Goal: Find contact information: Find contact information

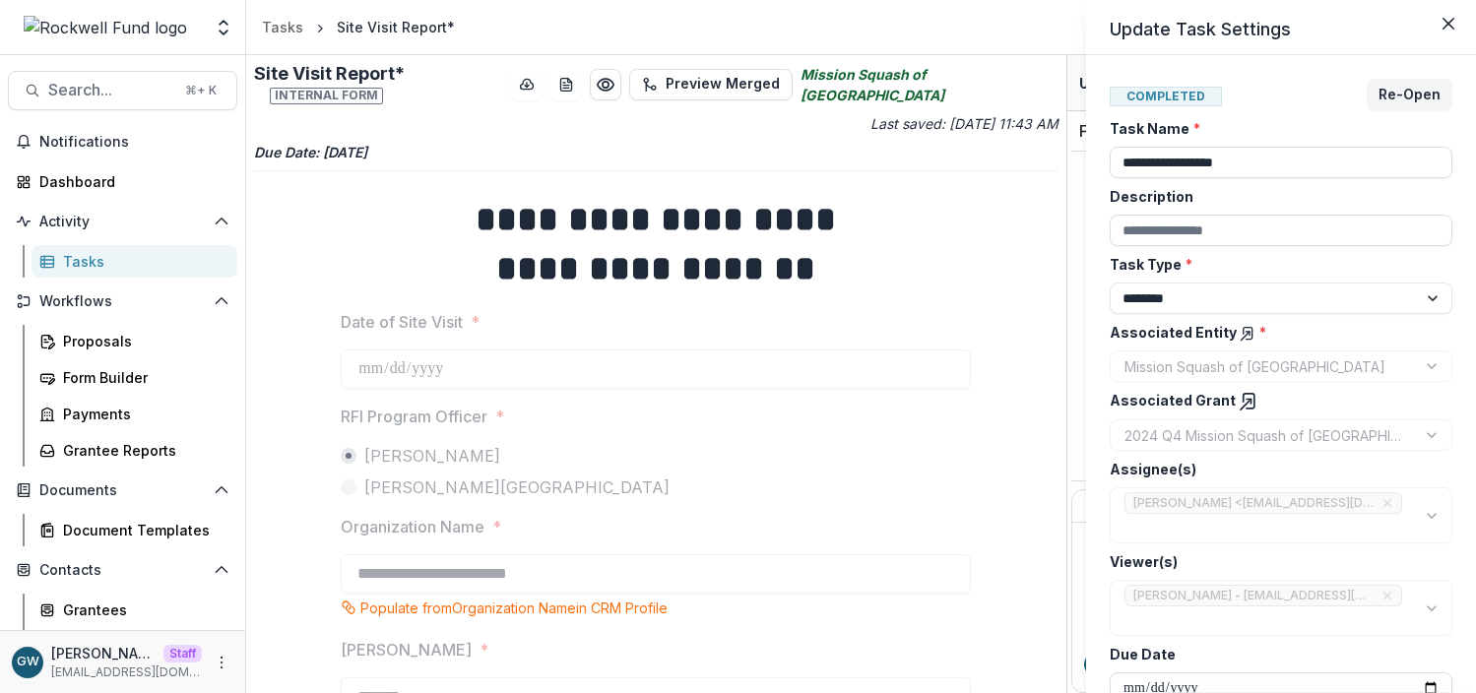
click at [456, 94] on div "**********" at bounding box center [738, 346] width 1476 height 693
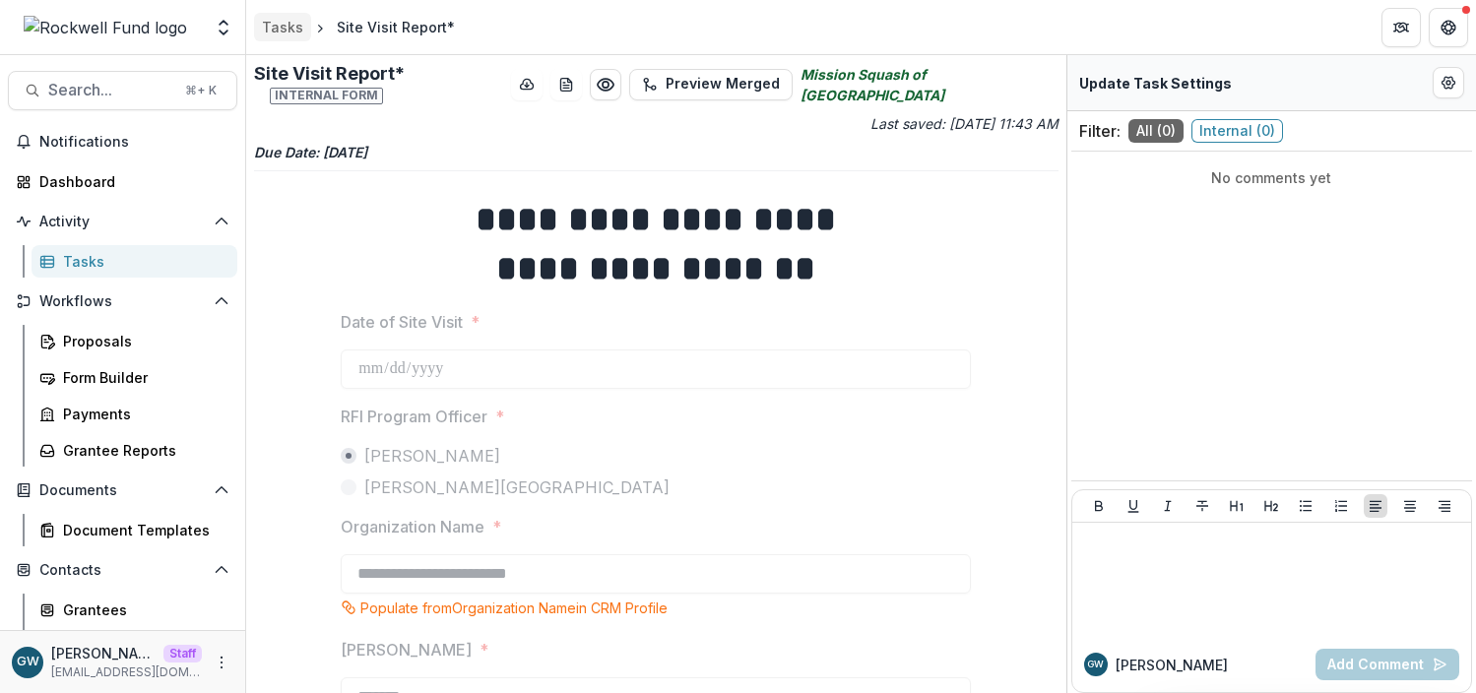
click at [289, 28] on div "Tasks" at bounding box center [282, 27] width 41 height 21
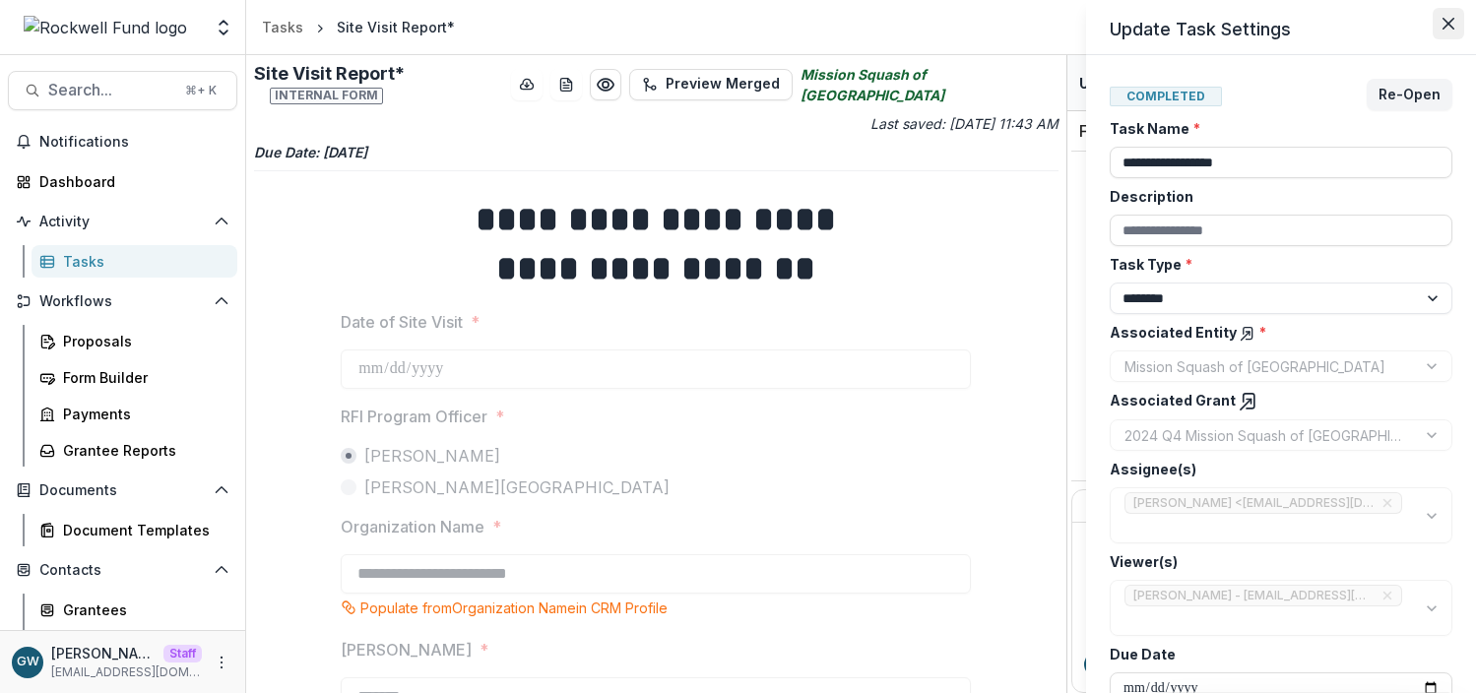
click at [1450, 16] on button "Close" at bounding box center [1449, 24] width 32 height 32
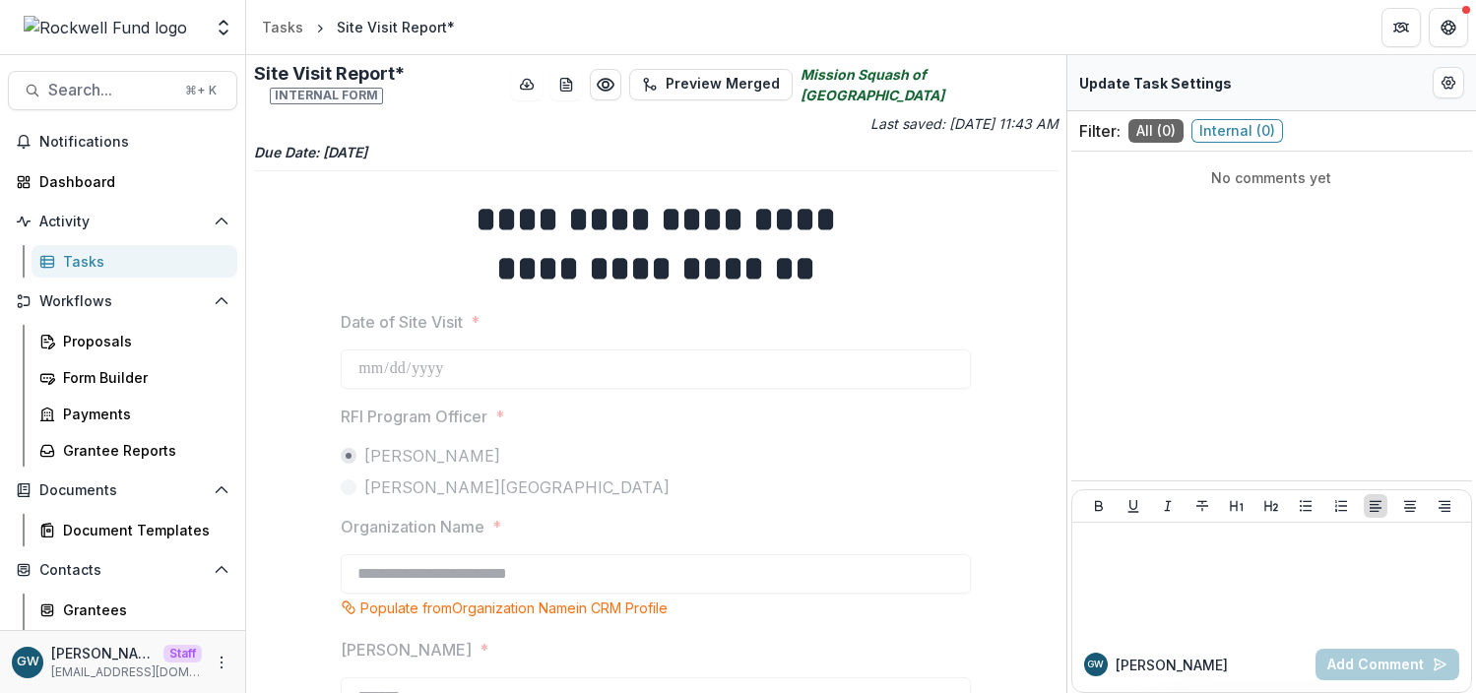
click at [943, 83] on icon "Mission Squash of Houston" at bounding box center [930, 84] width 258 height 41
click at [942, 83] on icon "Mission Squash of Houston" at bounding box center [930, 84] width 258 height 41
copy div "Mission Squash of Houston"
click at [98, 95] on span "Search..." at bounding box center [110, 90] width 125 height 19
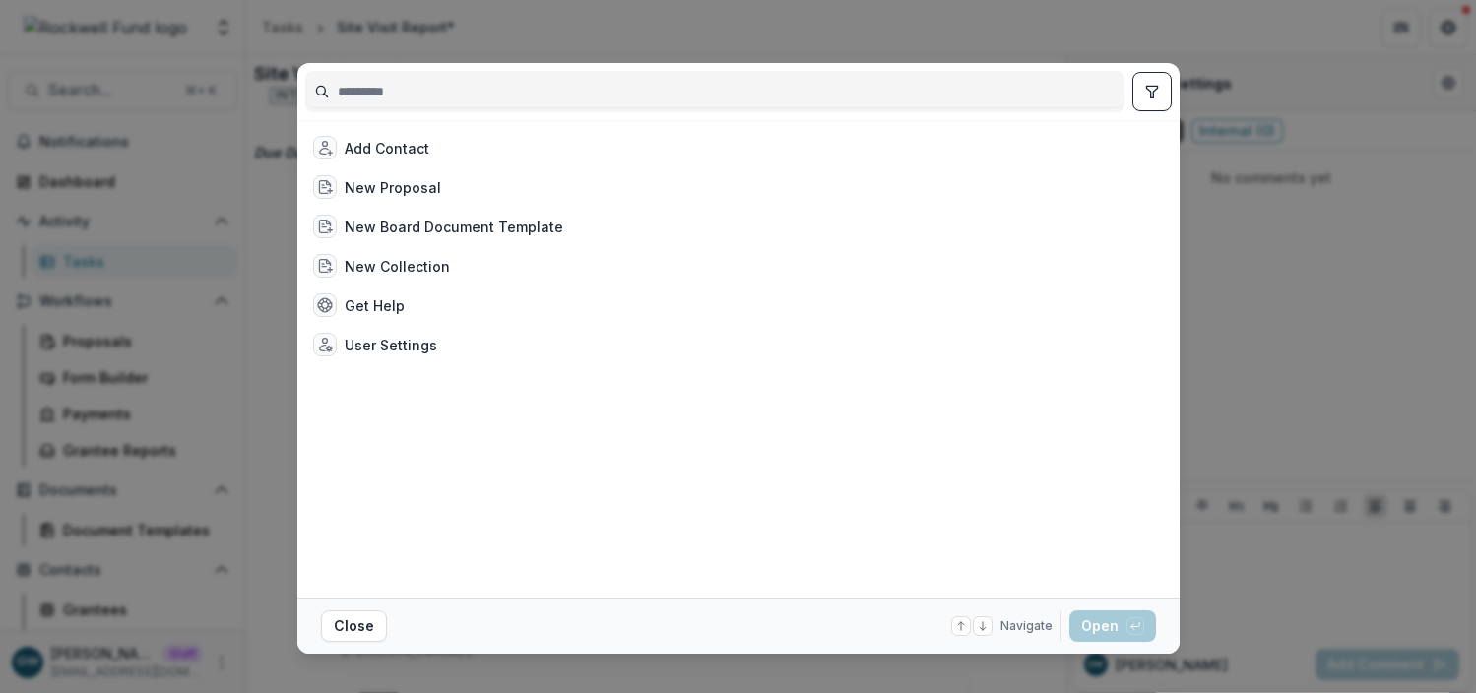
click at [491, 32] on div "Add Contact New Proposal New Board Document Template New Collection Get Help Us…" at bounding box center [738, 346] width 1476 height 693
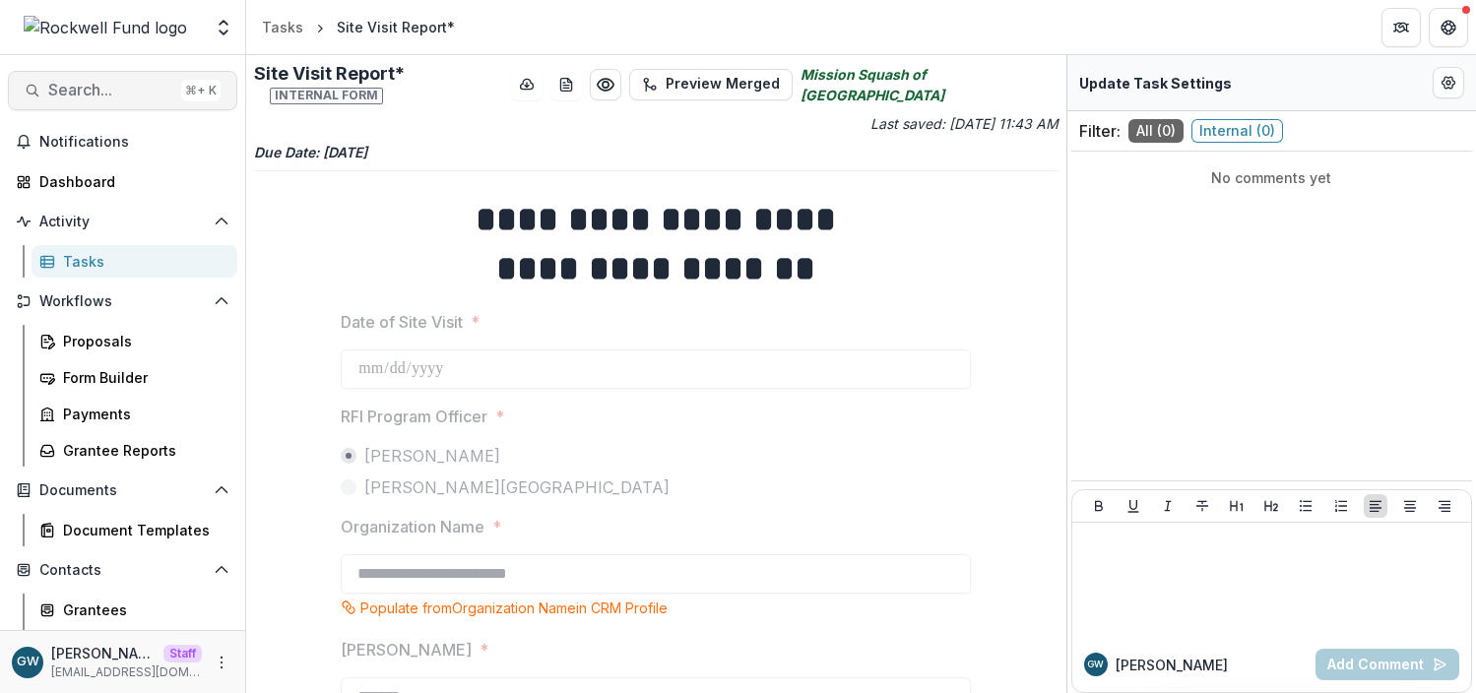
click at [105, 85] on span "Search..." at bounding box center [110, 90] width 125 height 19
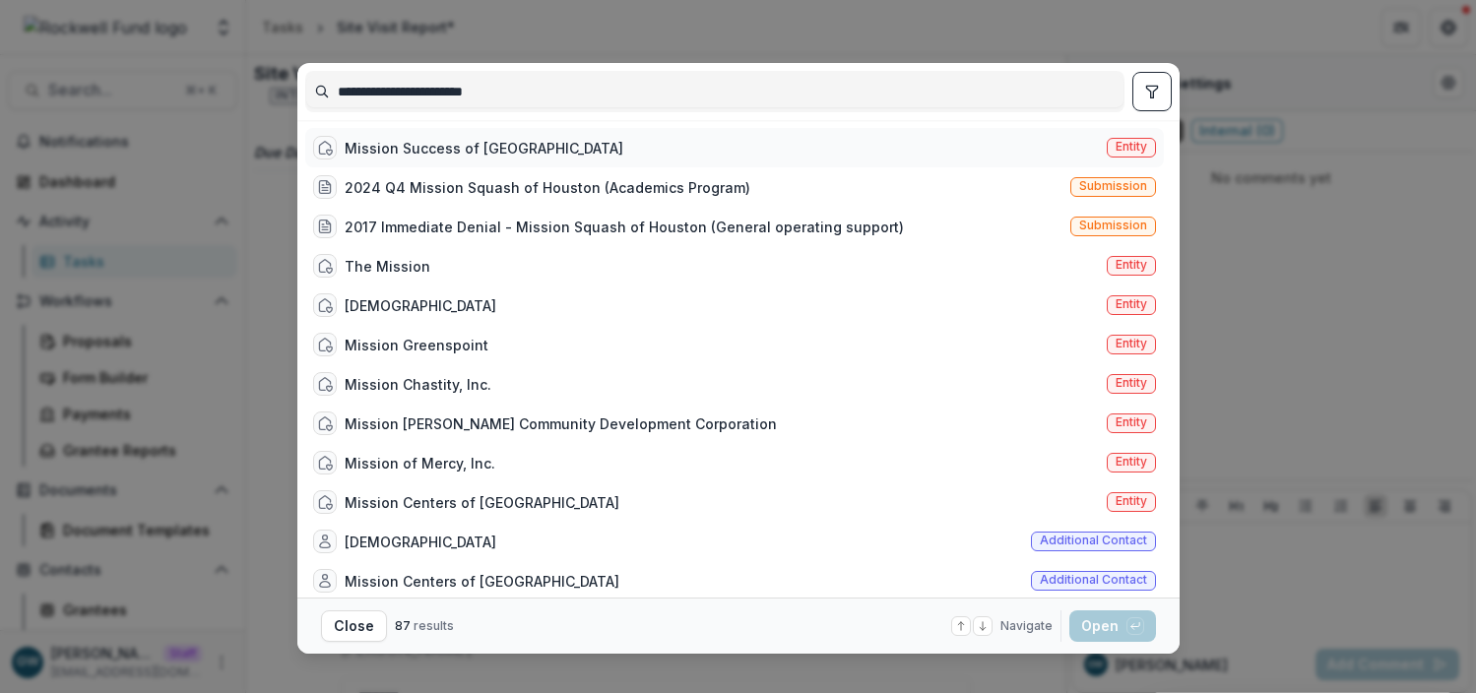
type input "**********"
click at [460, 149] on div "Mission Success of Houston" at bounding box center [484, 148] width 279 height 21
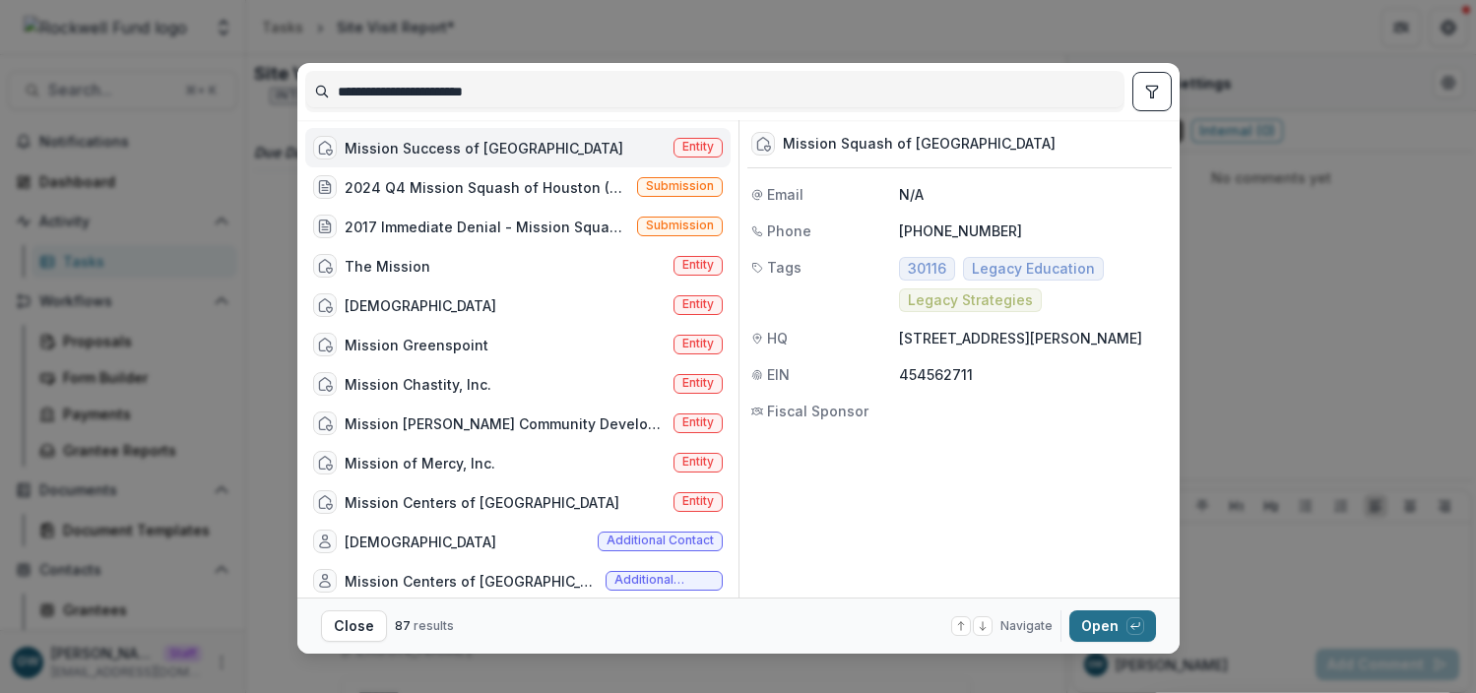
click at [1084, 638] on button "Open with enter key" at bounding box center [1113, 627] width 87 height 32
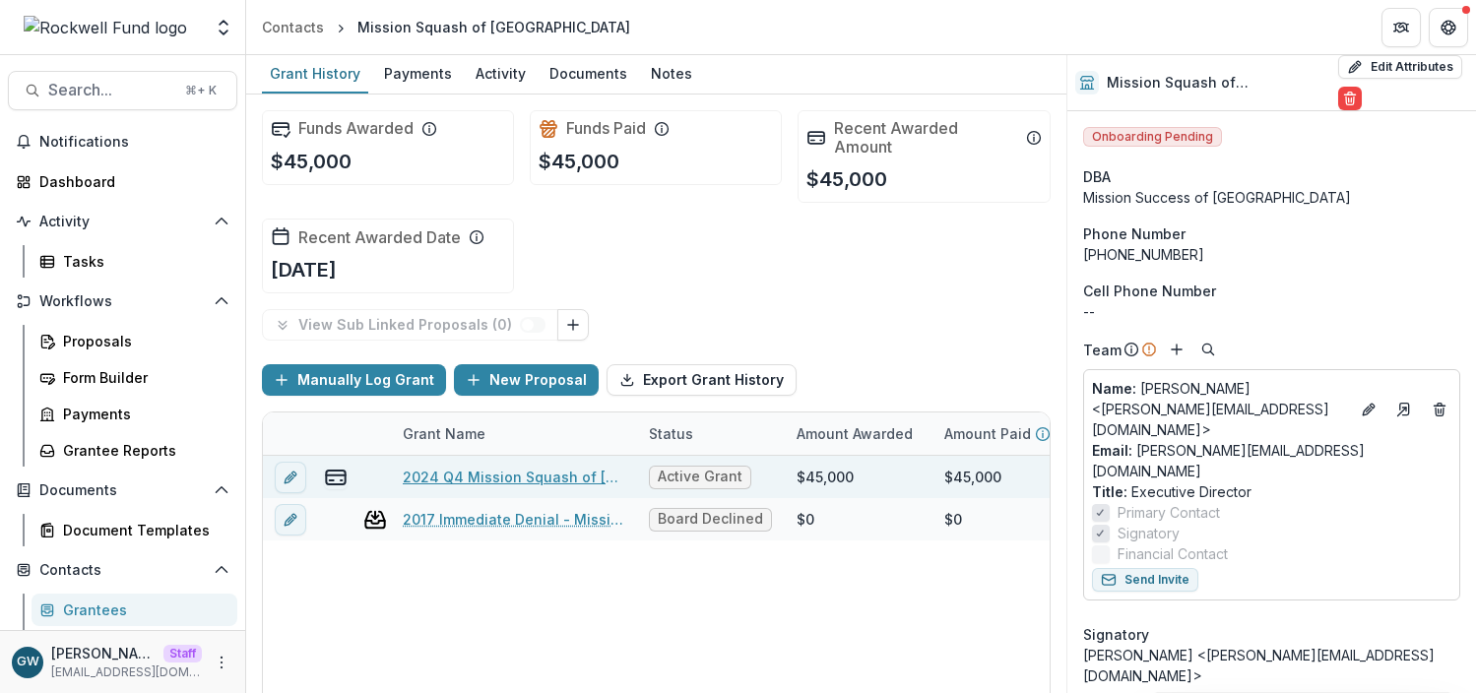
click at [463, 468] on link "2024 Q4 Mission Squash of Houston" at bounding box center [514, 477] width 223 height 21
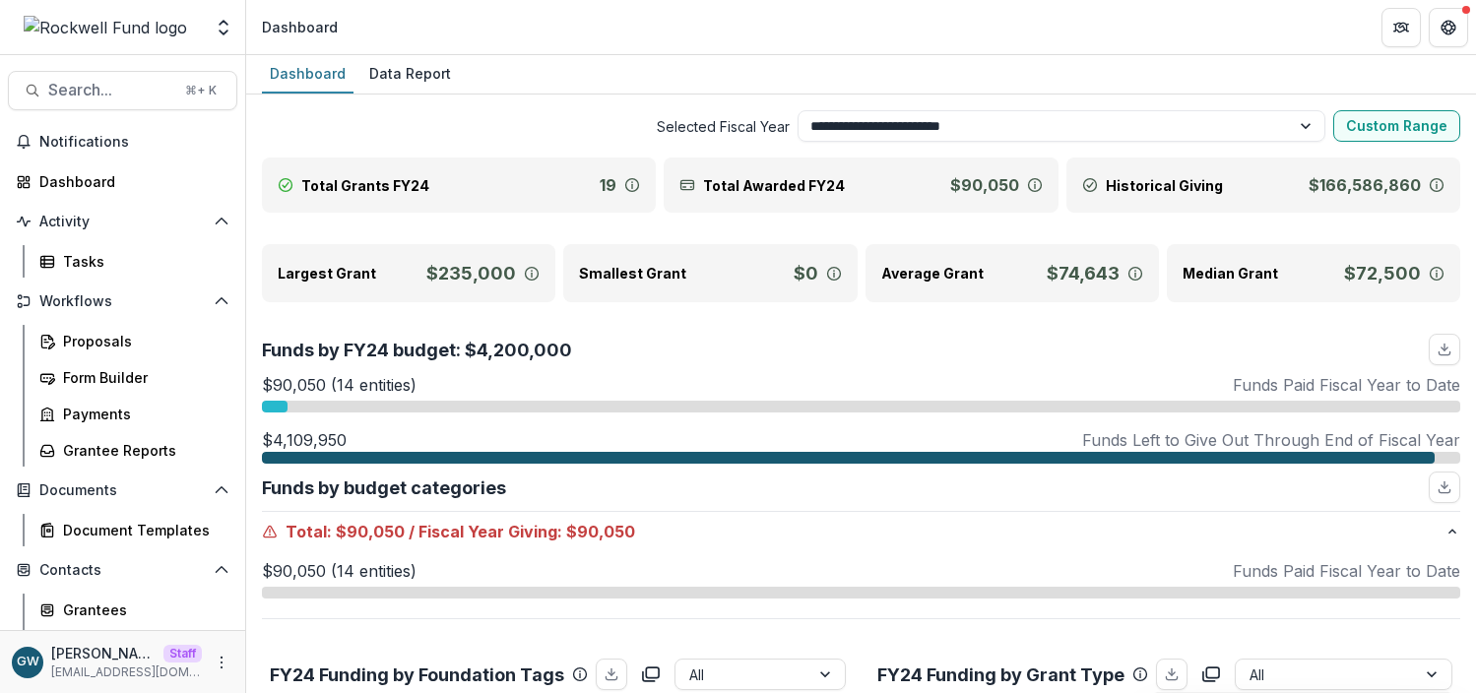
select select "**********"
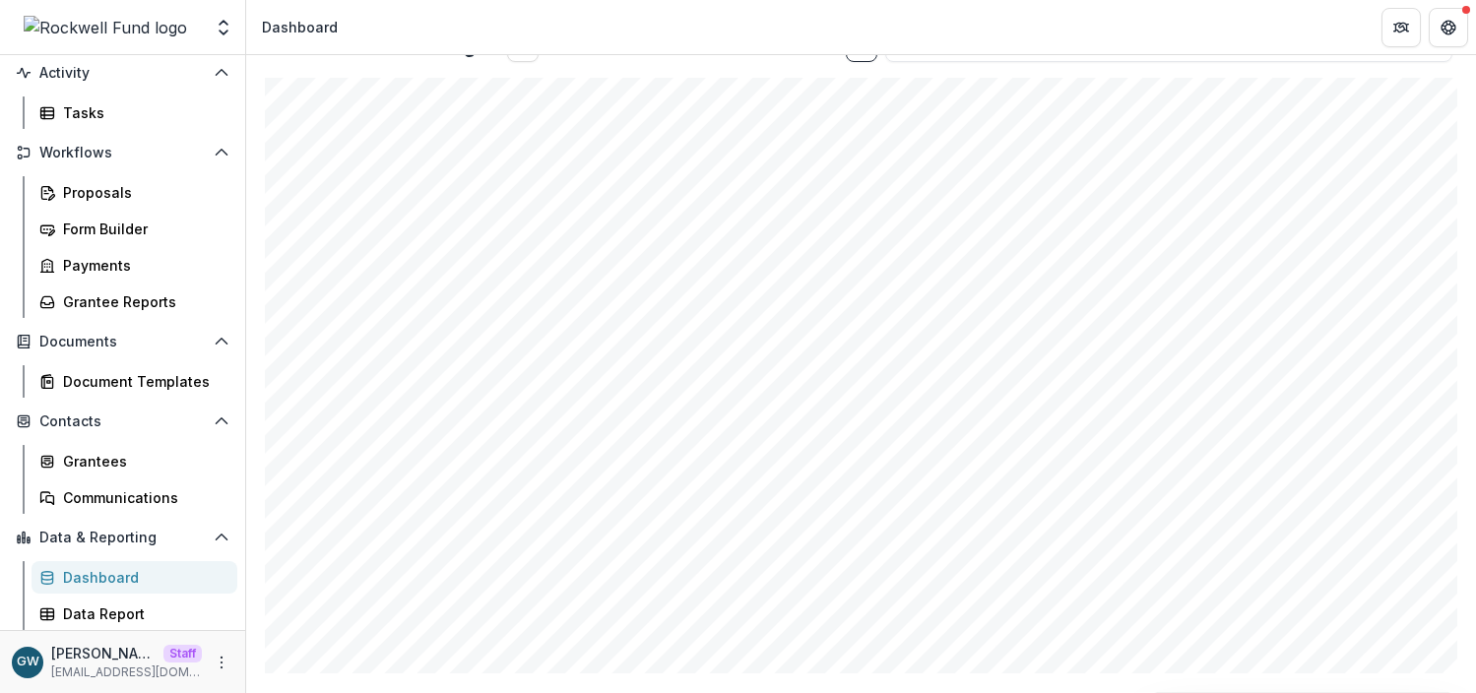
scroll to position [1327, 0]
click at [121, 507] on div "Communications" at bounding box center [142, 498] width 159 height 21
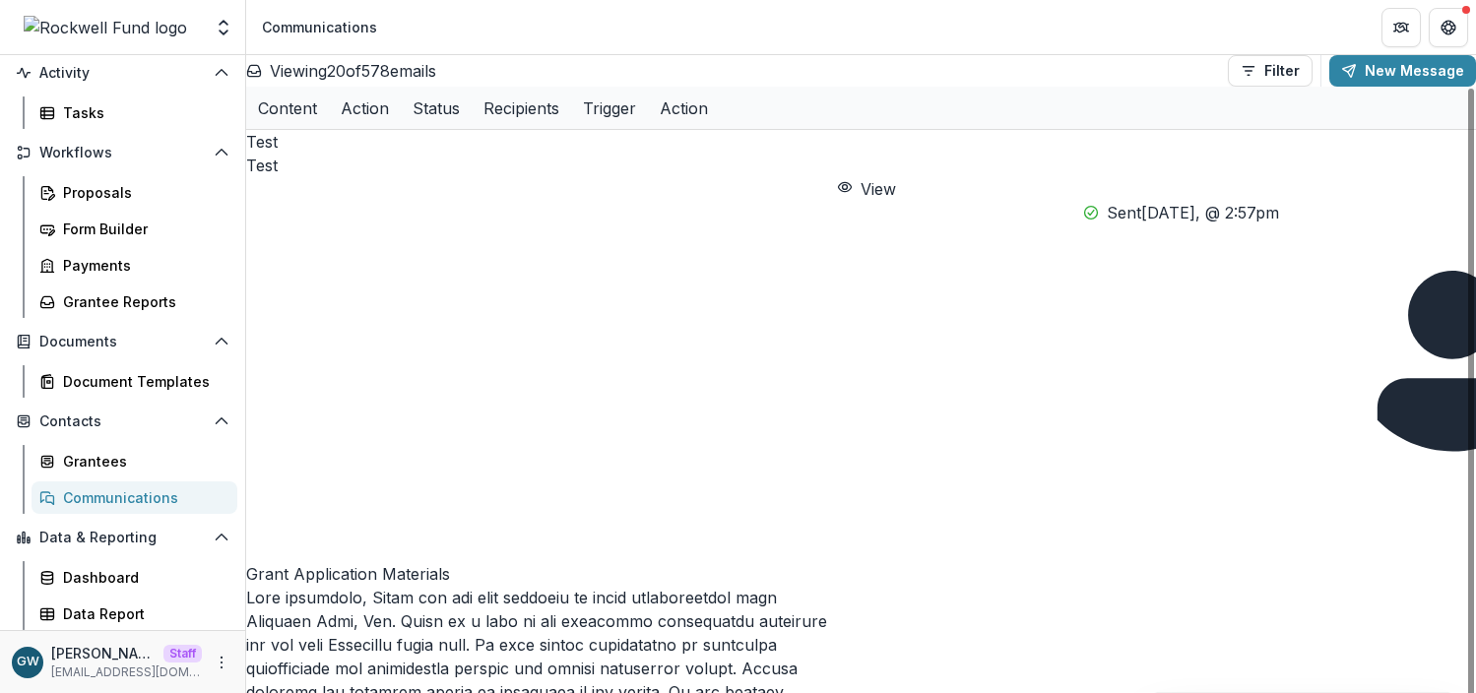
click at [853, 179] on icon "button" at bounding box center [845, 187] width 16 height 16
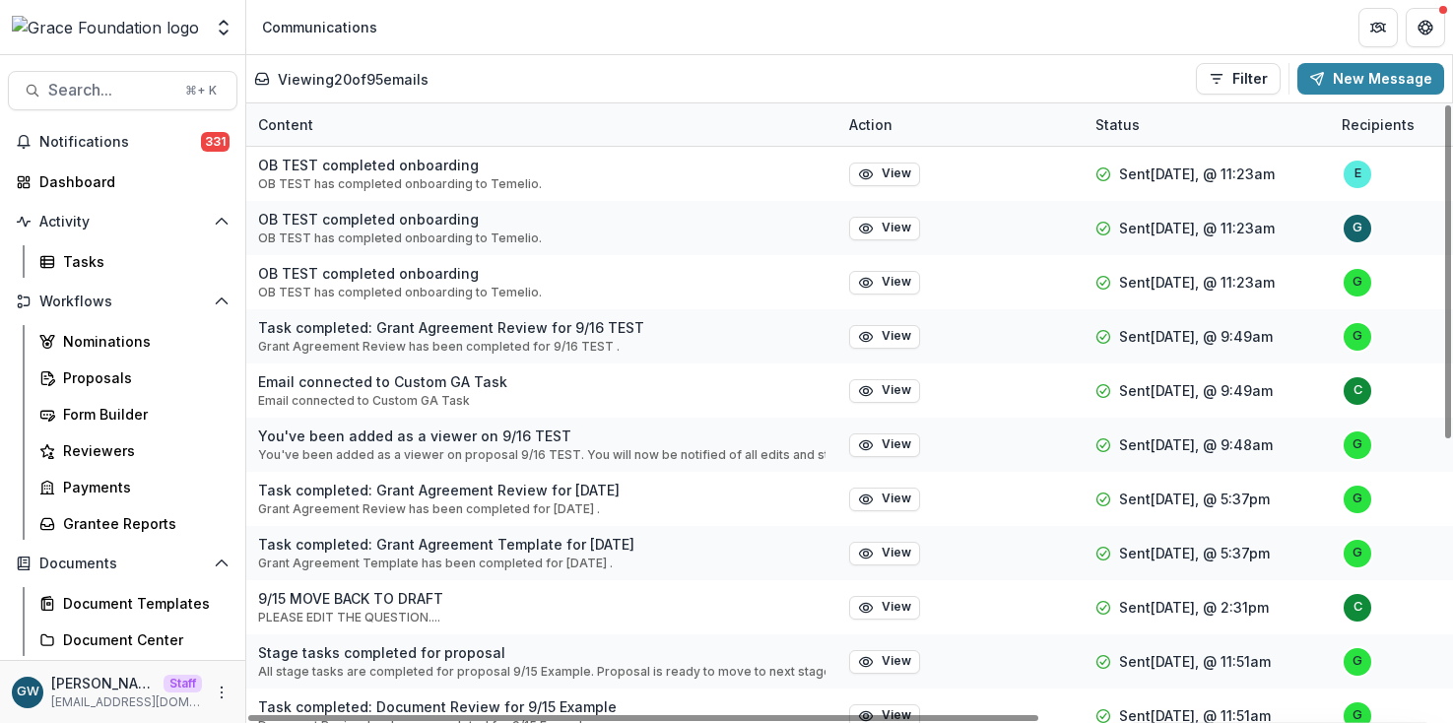
scroll to position [284, 0]
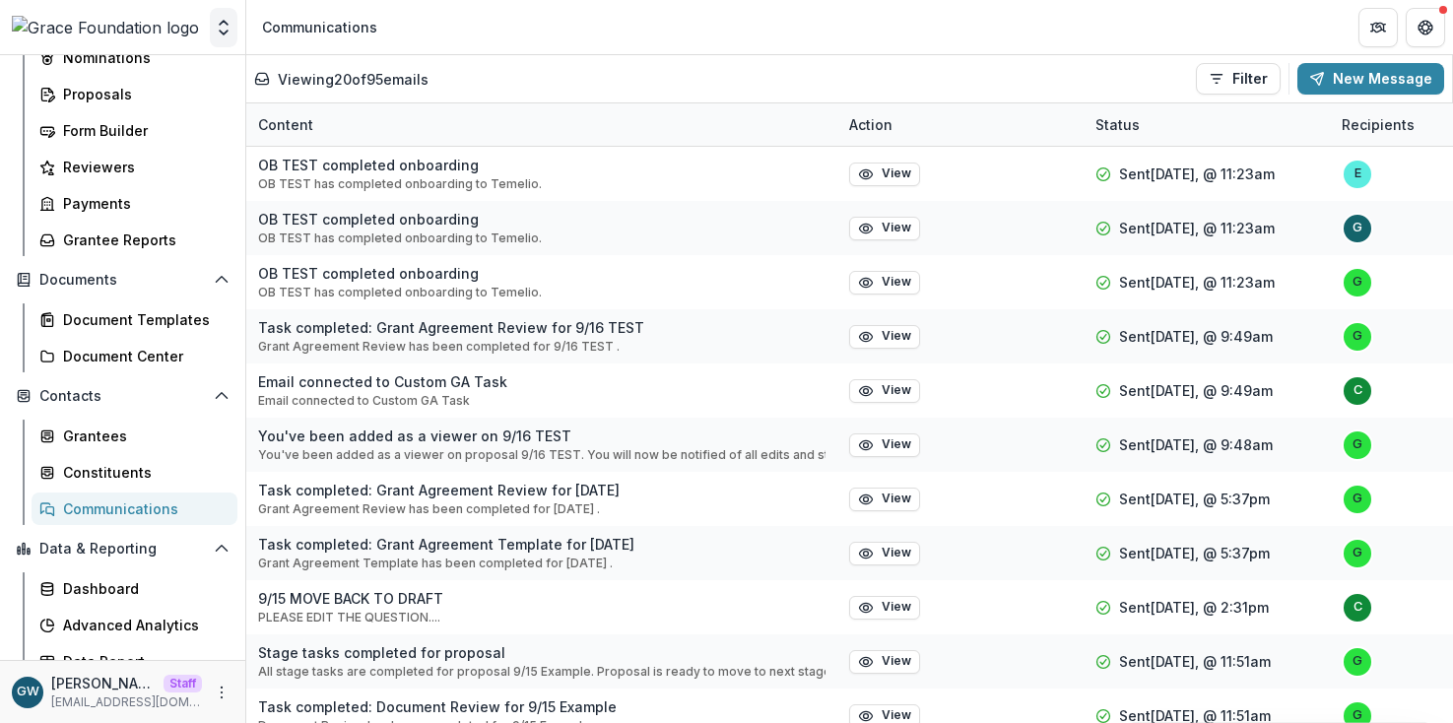
click at [224, 20] on icon "Open entity switcher" at bounding box center [224, 28] width 20 height 20
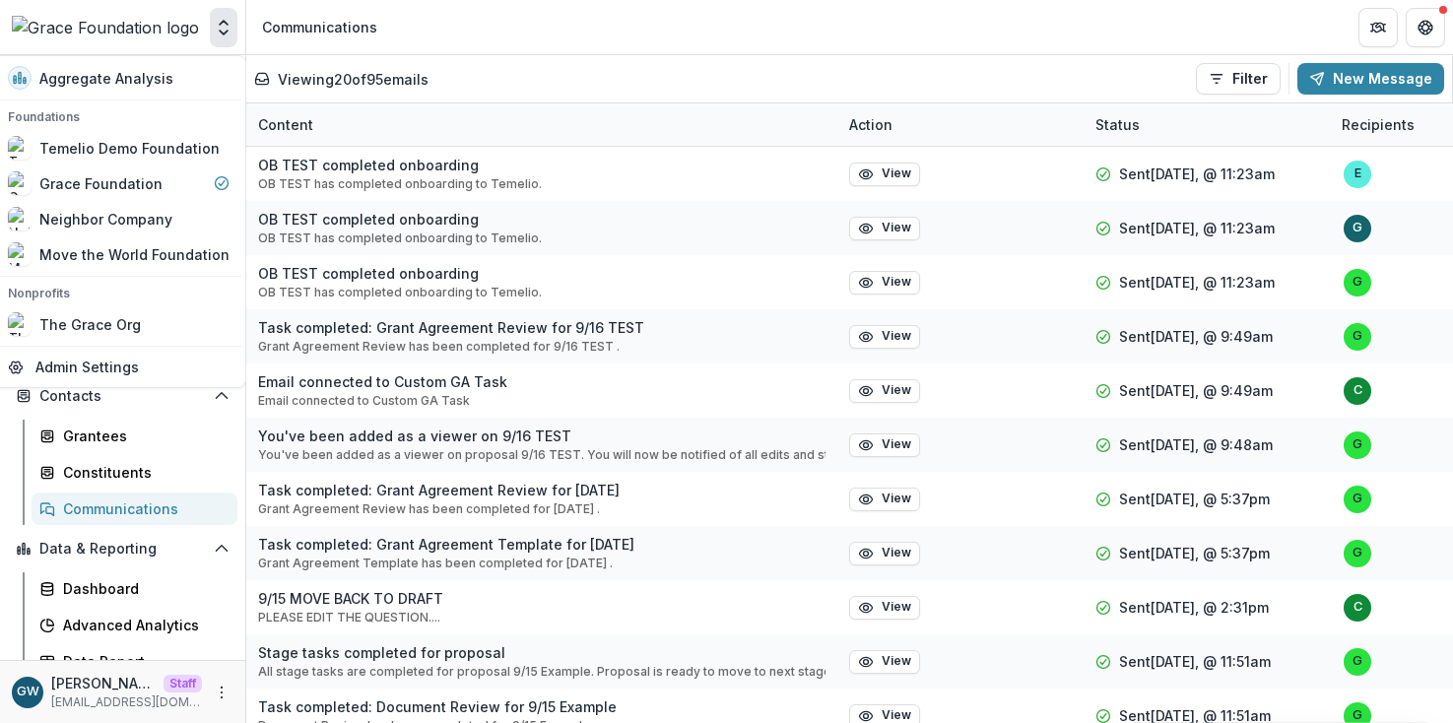
click at [564, 61] on div "Viewing 20 of 95 emails Filter Draft Sent New Message" at bounding box center [849, 78] width 1206 height 47
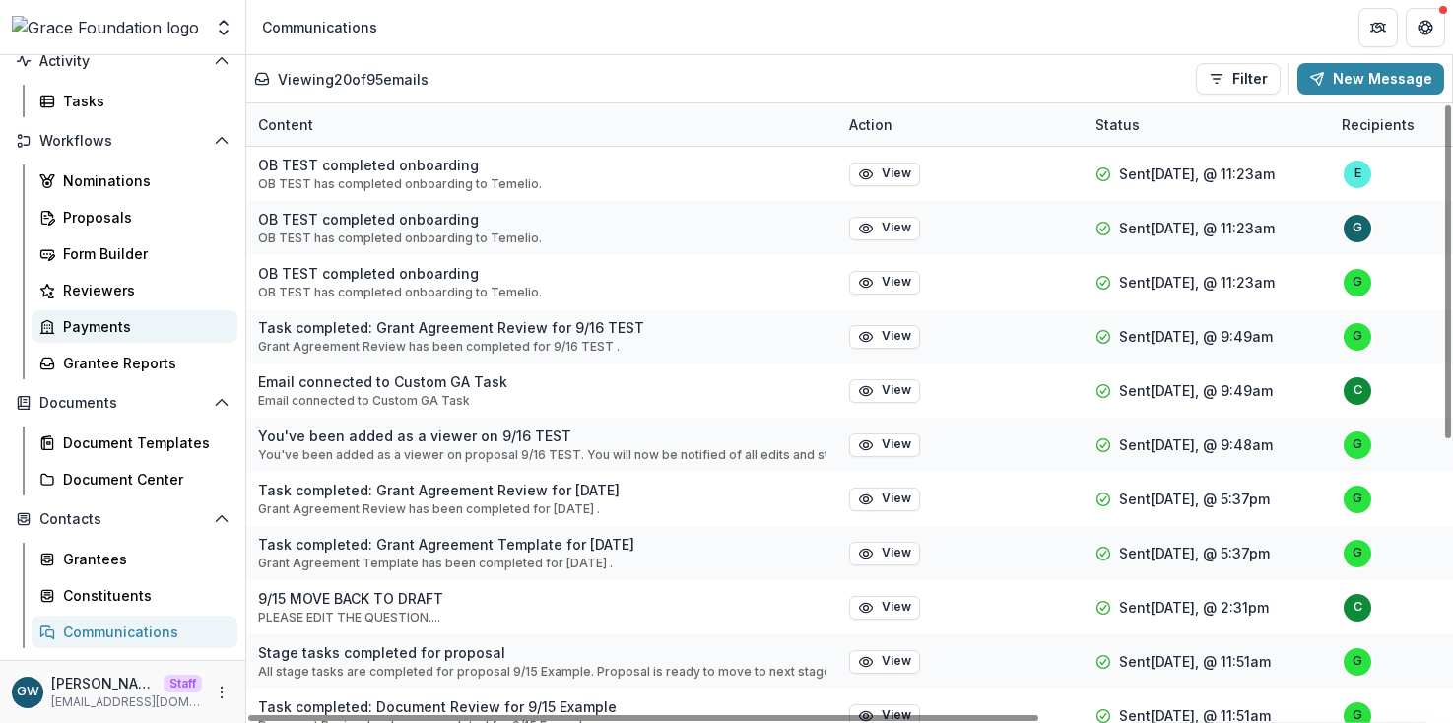
scroll to position [0, 0]
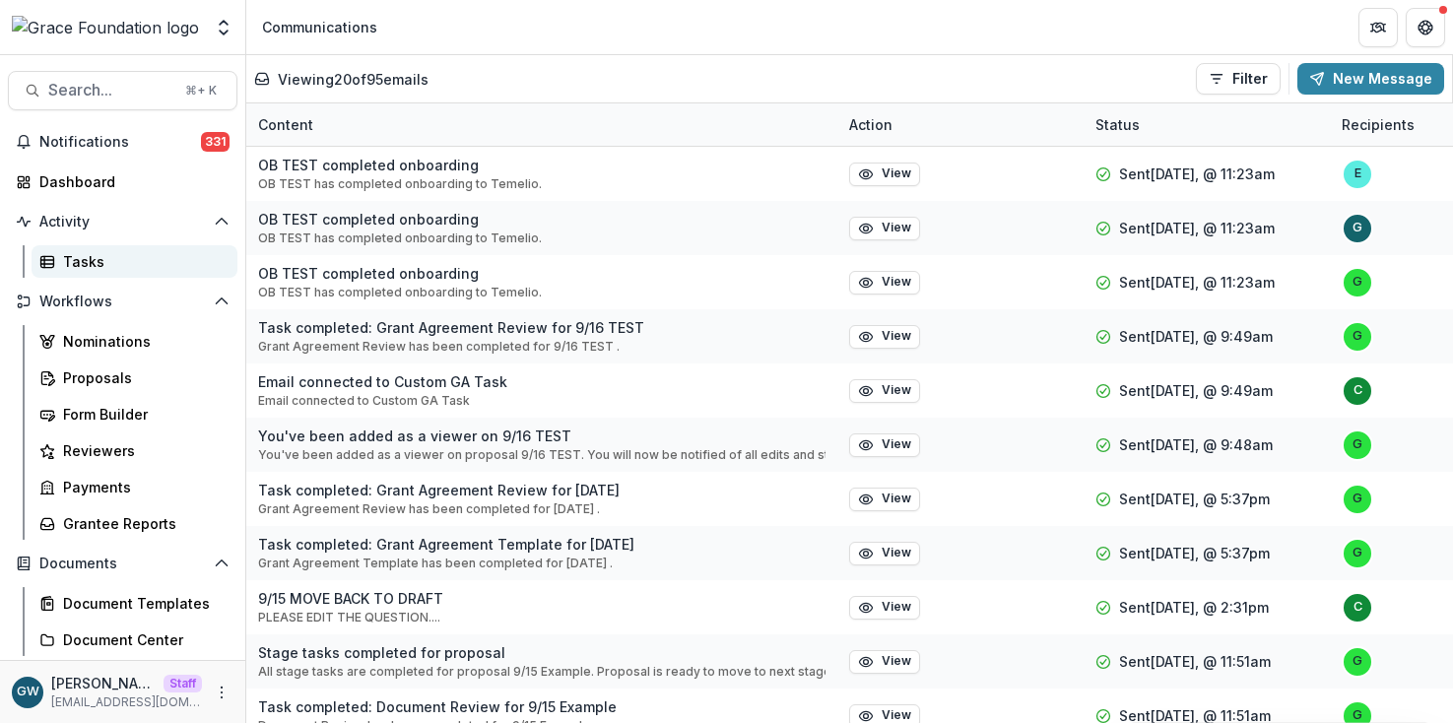
click at [128, 251] on div "Tasks" at bounding box center [142, 261] width 159 height 21
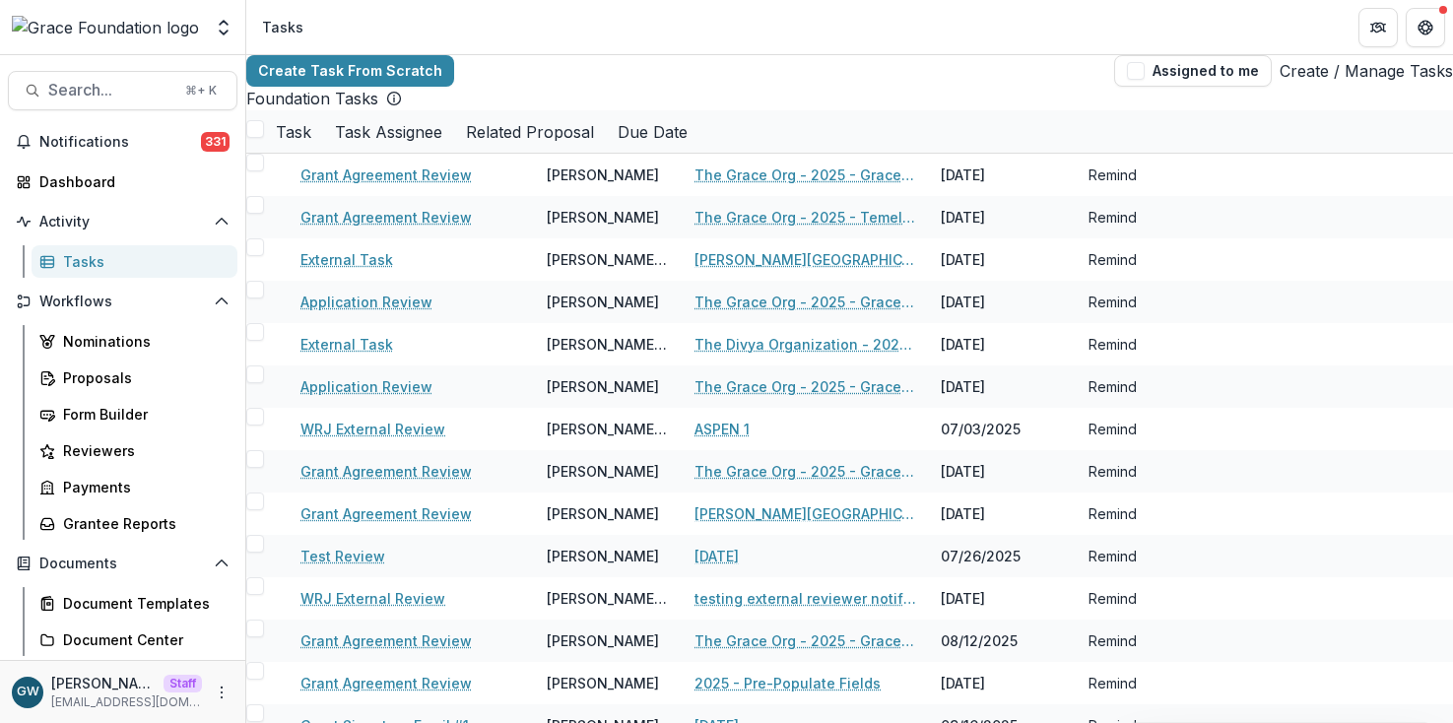
click at [1313, 80] on link "Create / Manage Tasks" at bounding box center [1365, 71] width 173 height 24
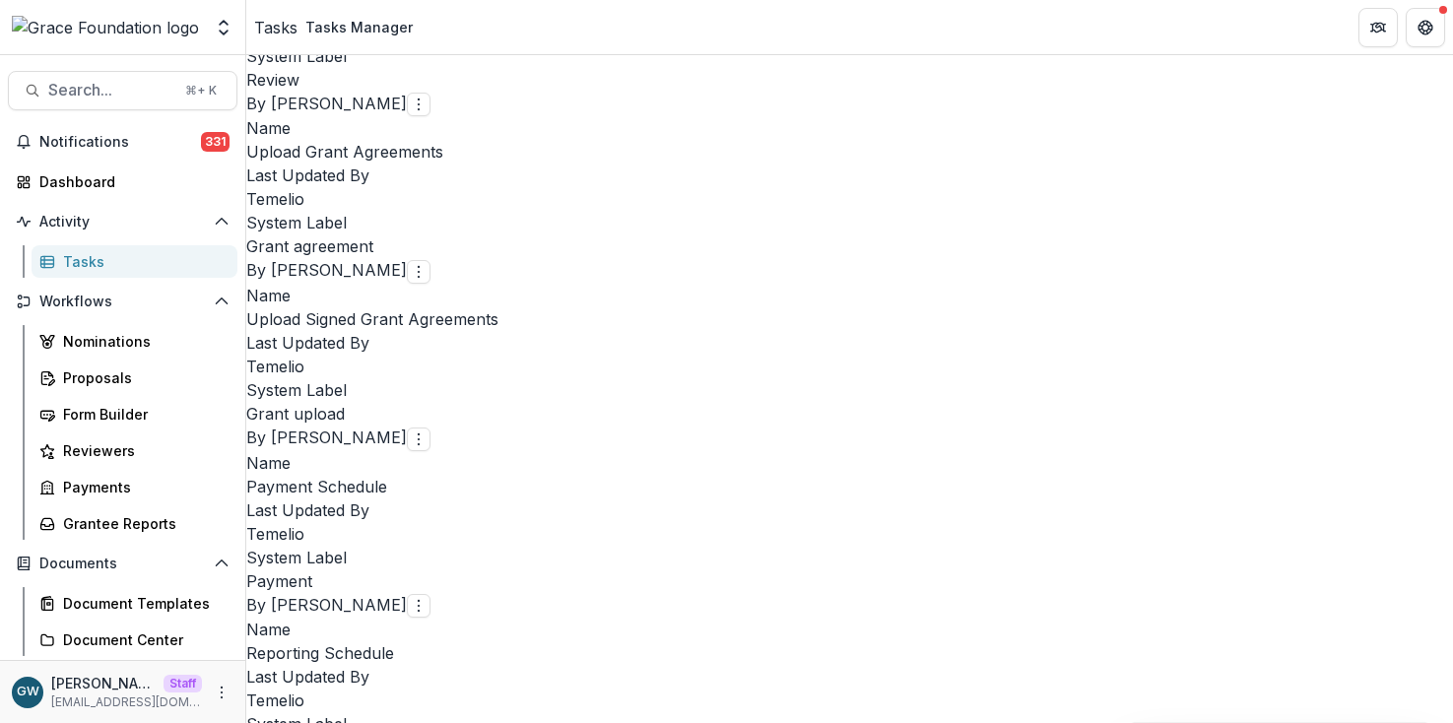
scroll to position [1869, 0]
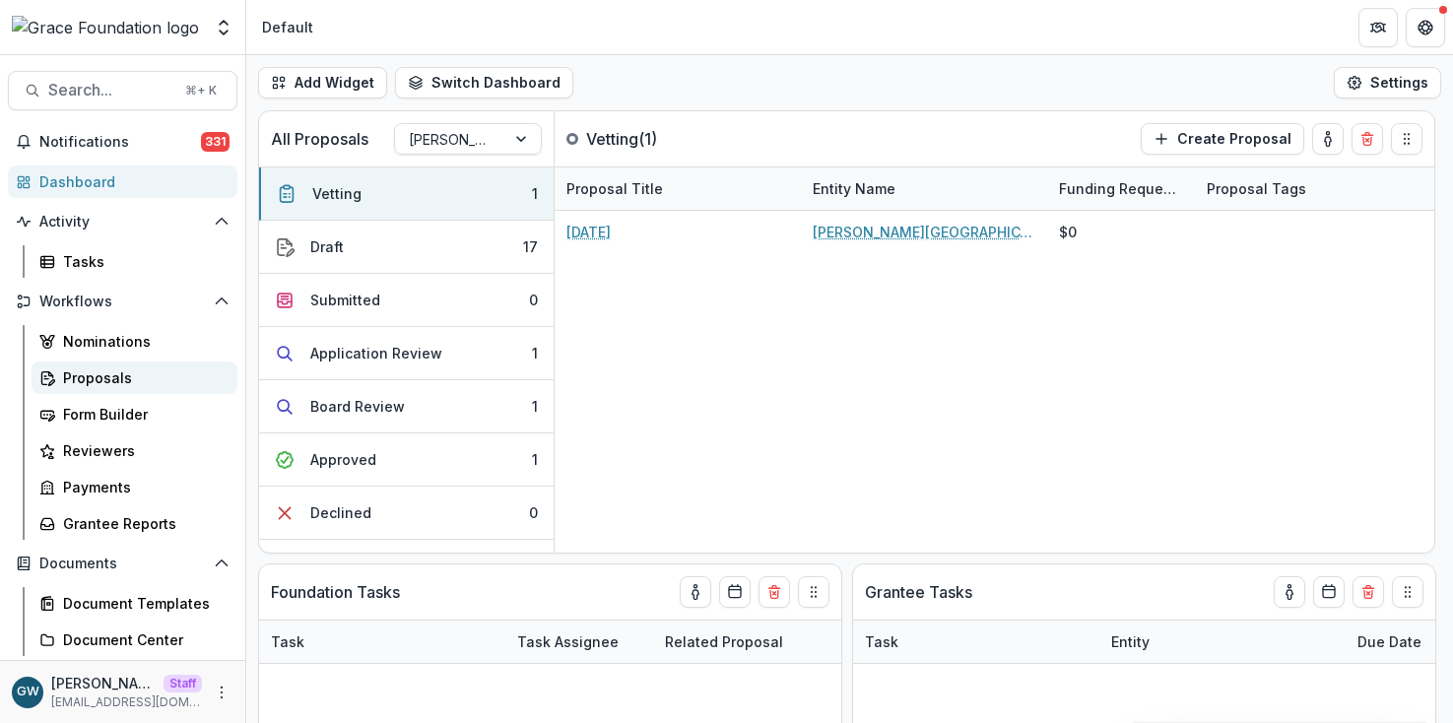
select select "******"
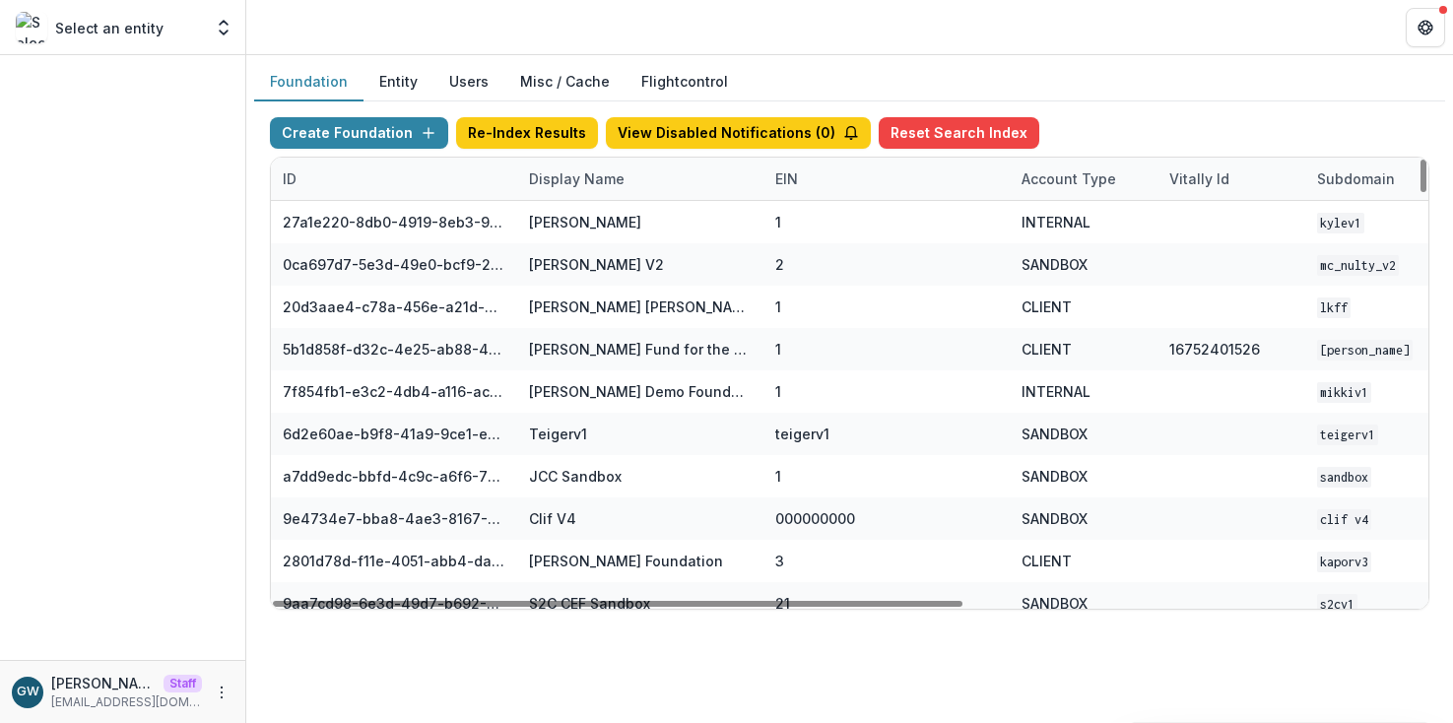
click at [551, 181] on div "Display Name" at bounding box center [576, 178] width 119 height 21
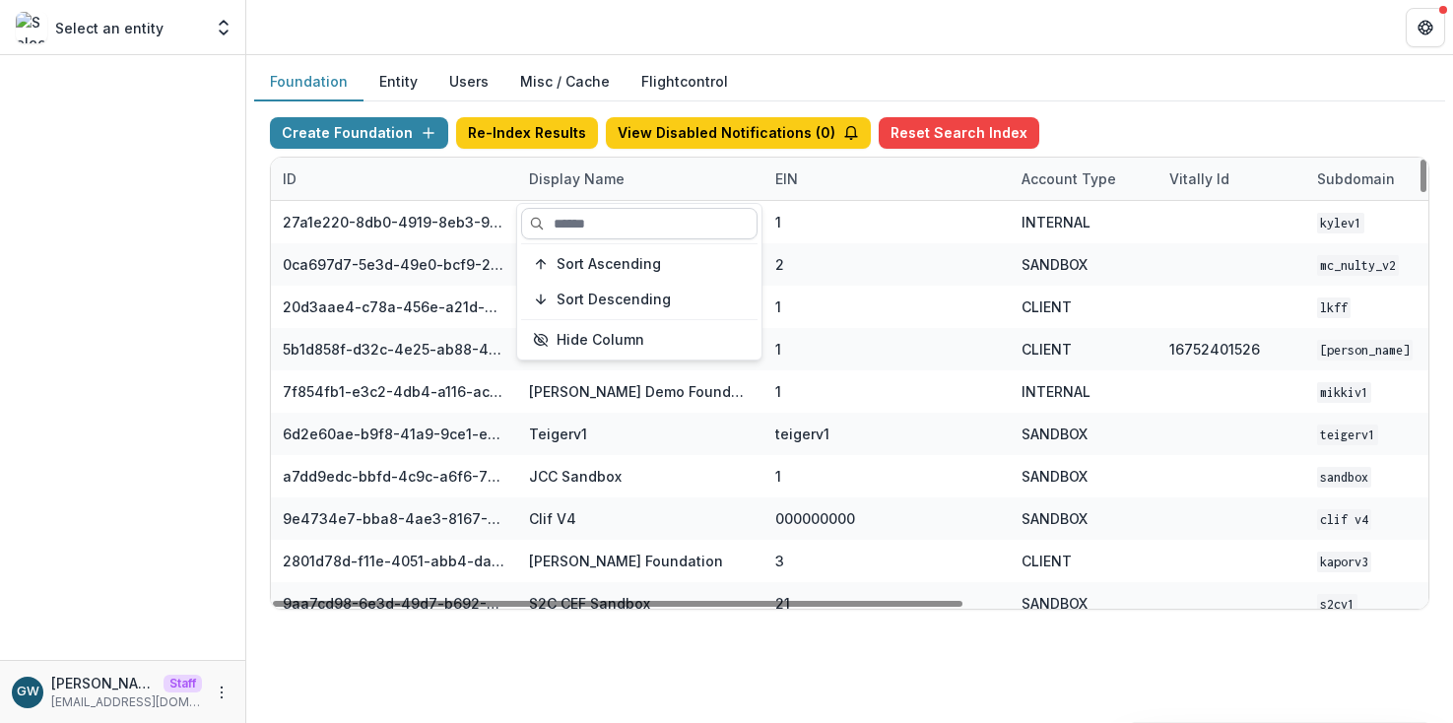
click at [635, 223] on input at bounding box center [639, 224] width 236 height 32
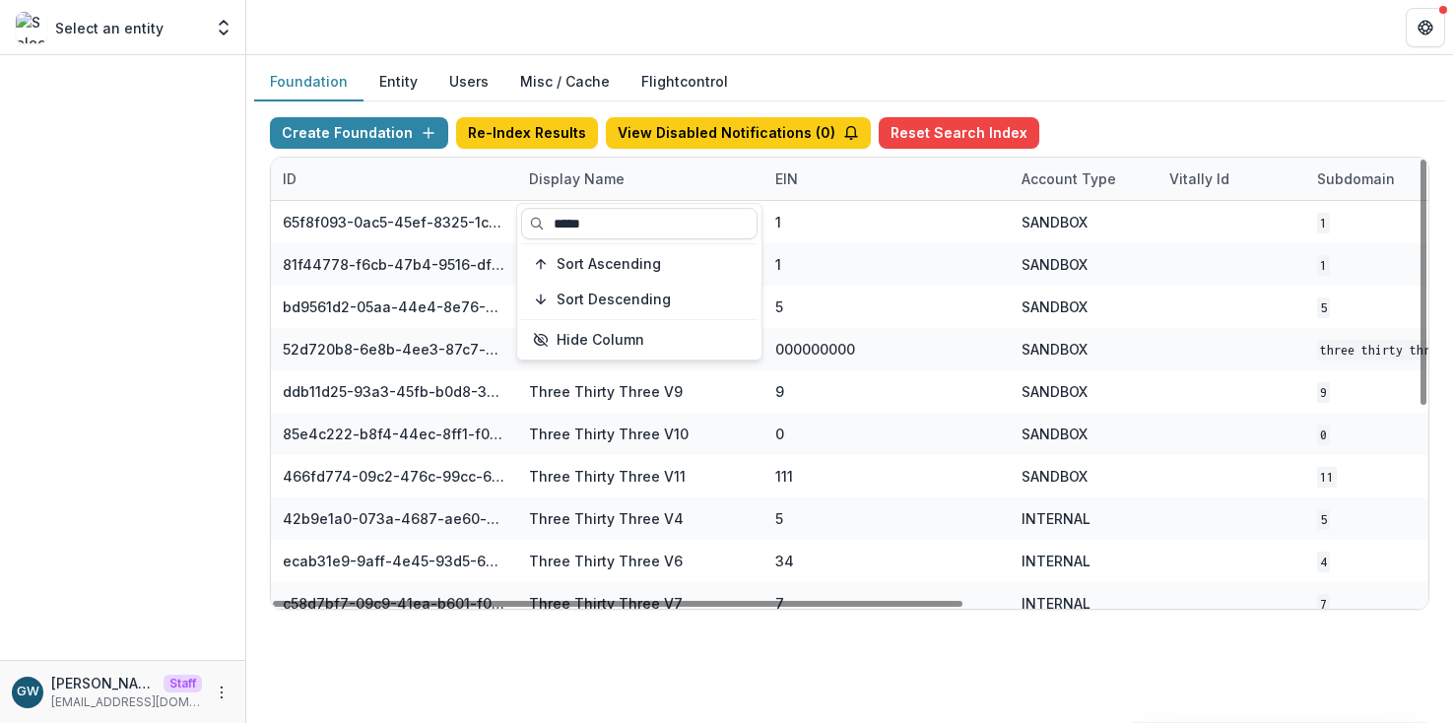
type input "*****"
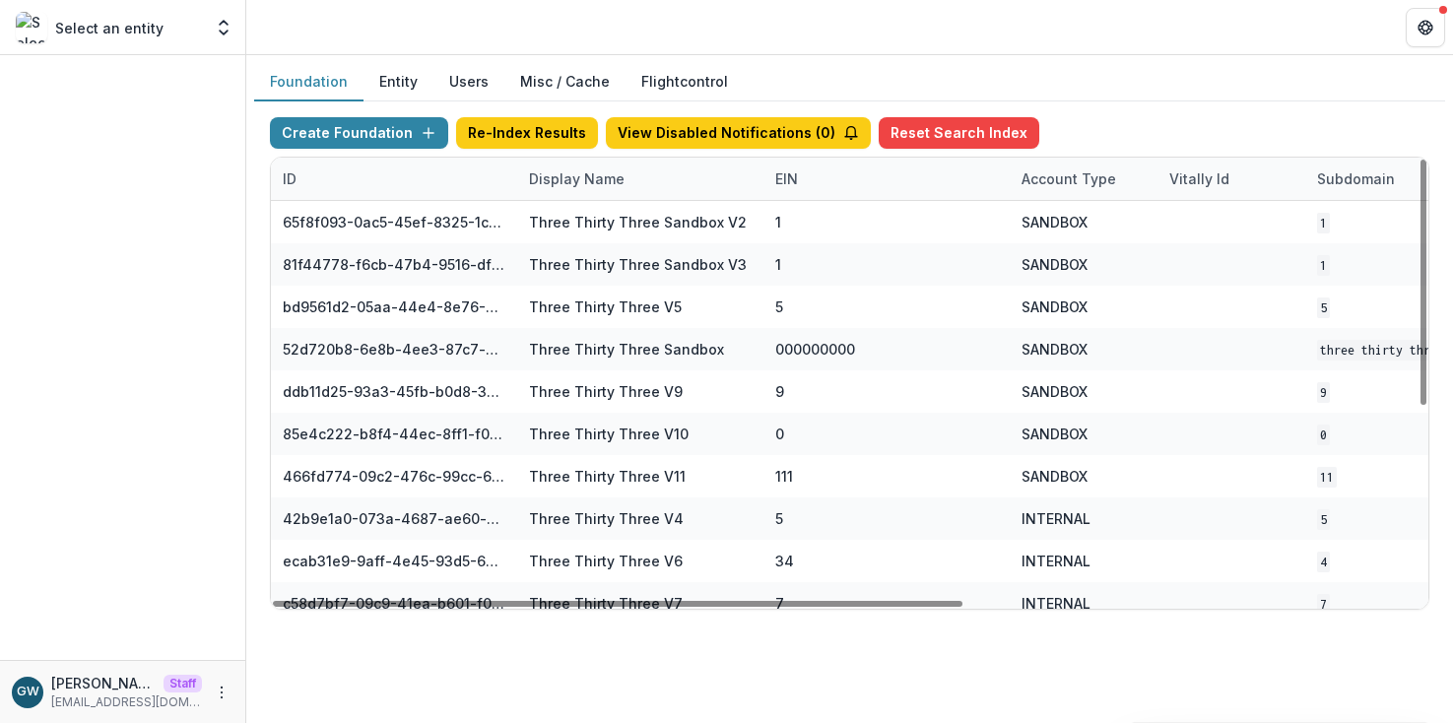
drag, startPoint x: 1145, startPoint y: 101, endPoint x: 1091, endPoint y: 129, distance: 60.8
click at [1146, 101] on div "Create Foundation Re-Index Results View Disabled Notifications ( 0 ) Reset Sear…" at bounding box center [849, 363] width 1191 height 524
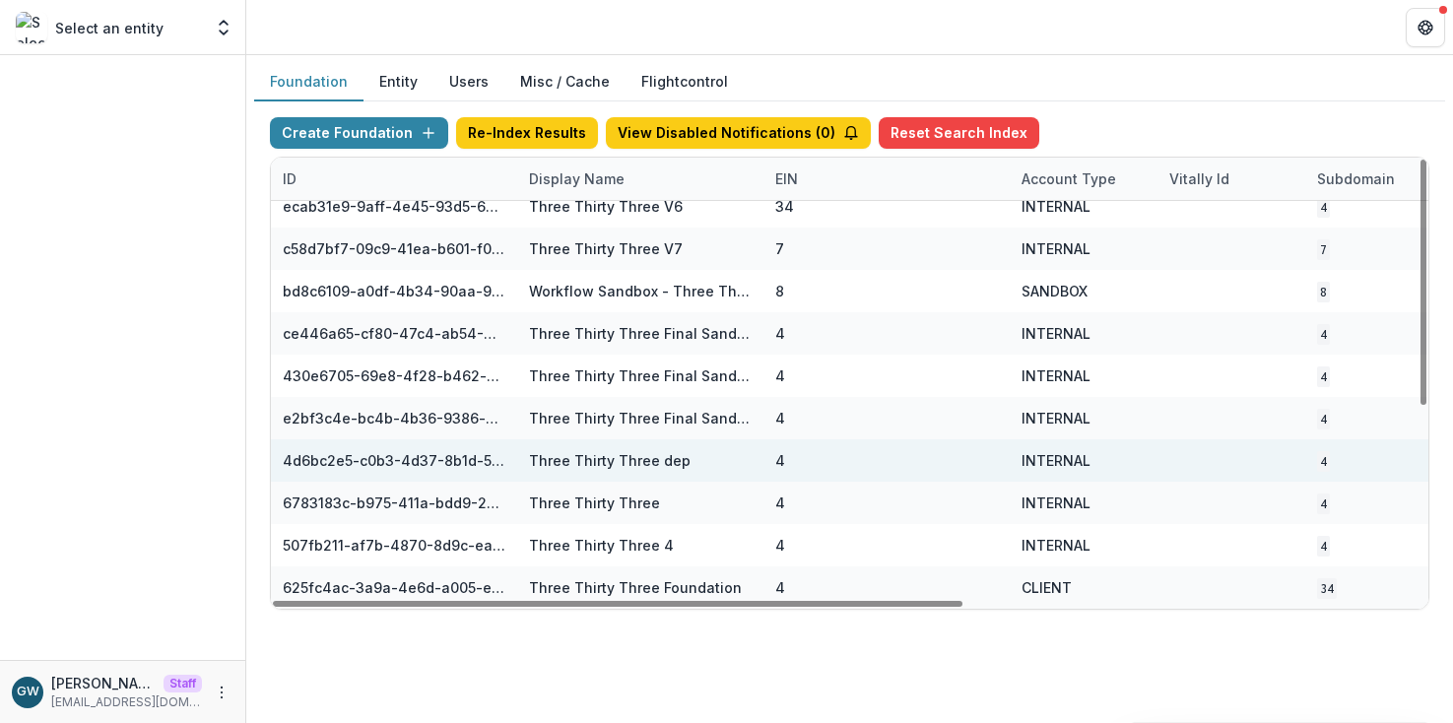
scroll to position [355, 763]
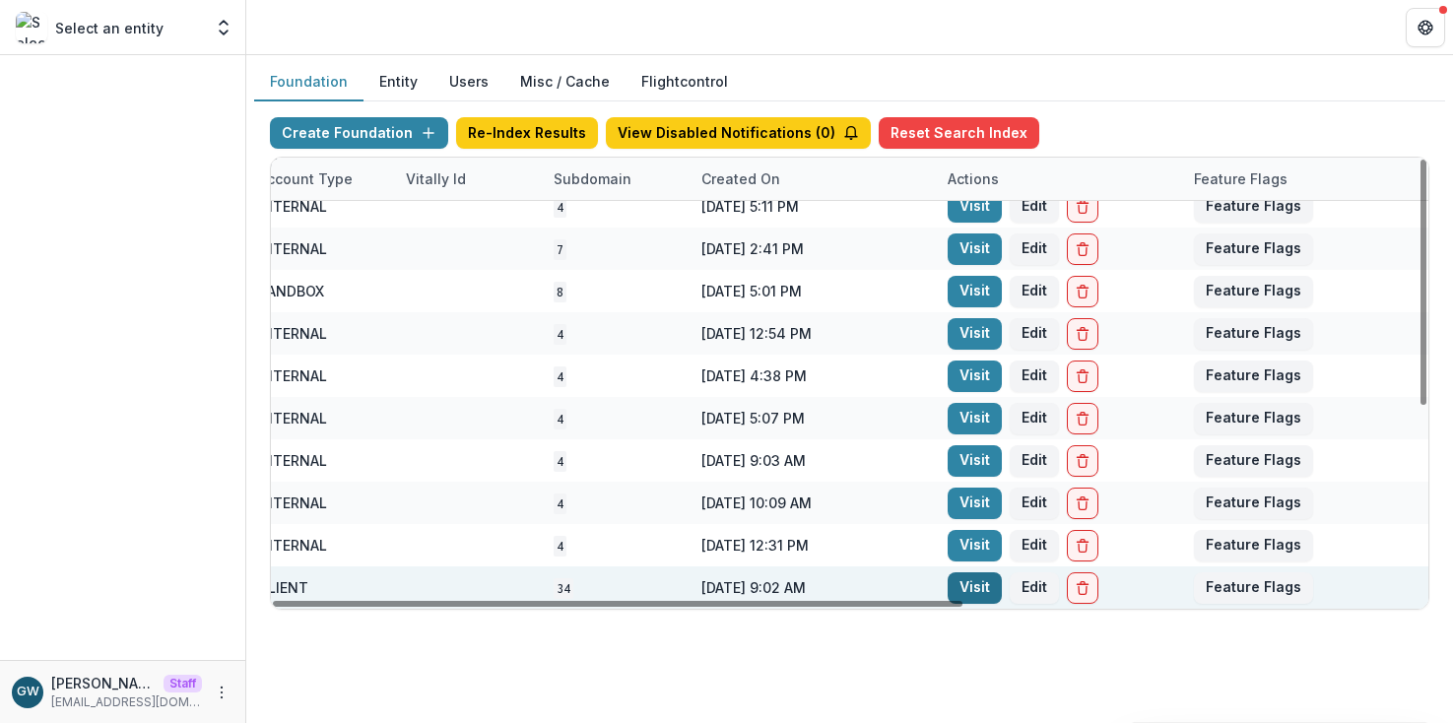
click at [989, 590] on link "Visit" at bounding box center [974, 588] width 54 height 32
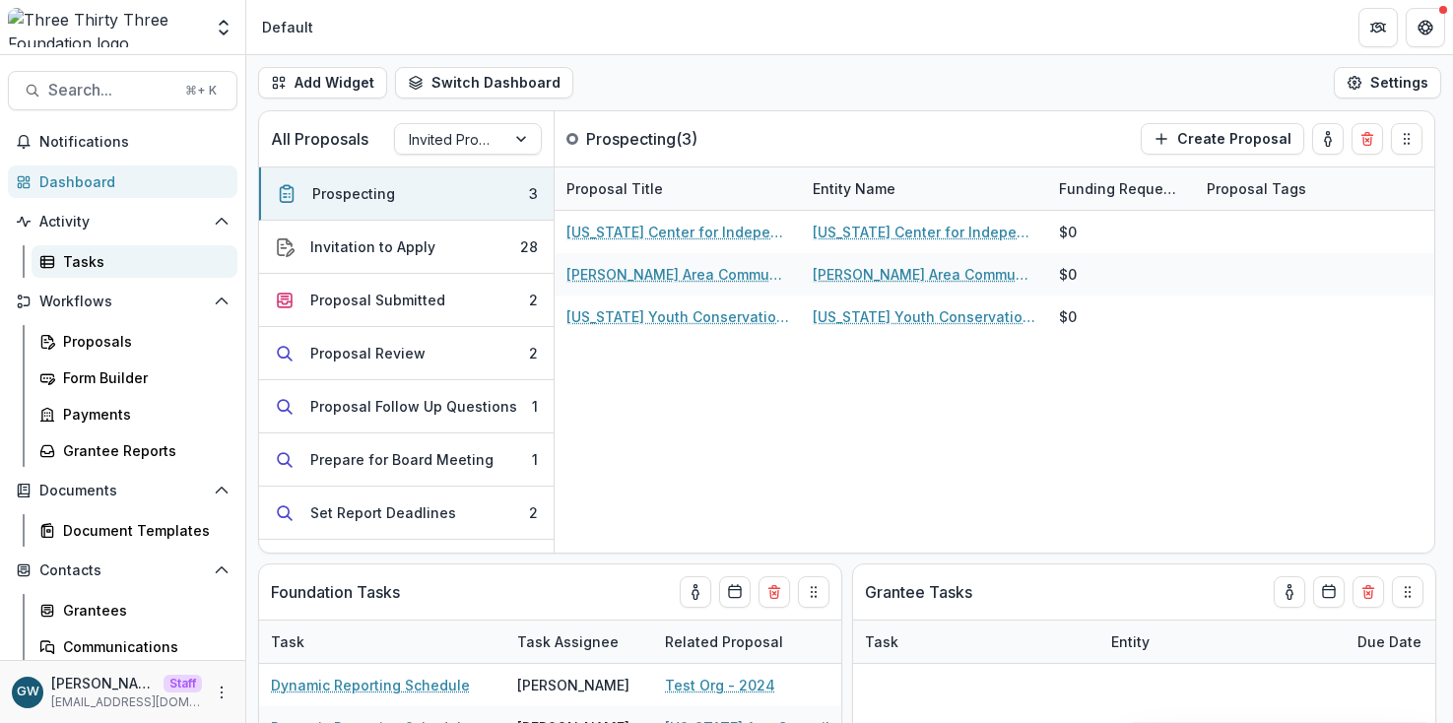
click at [154, 265] on div "Tasks" at bounding box center [142, 261] width 159 height 21
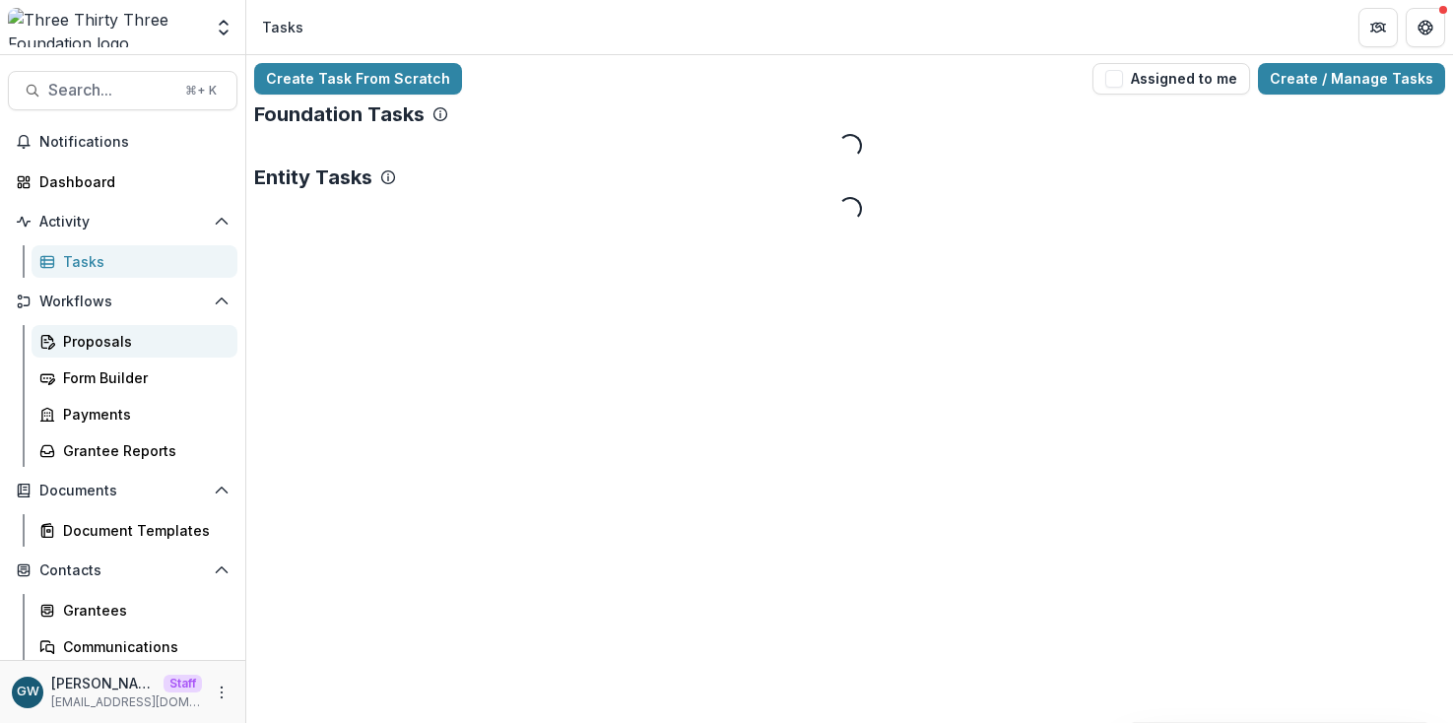
click at [138, 333] on div "Proposals" at bounding box center [142, 341] width 159 height 21
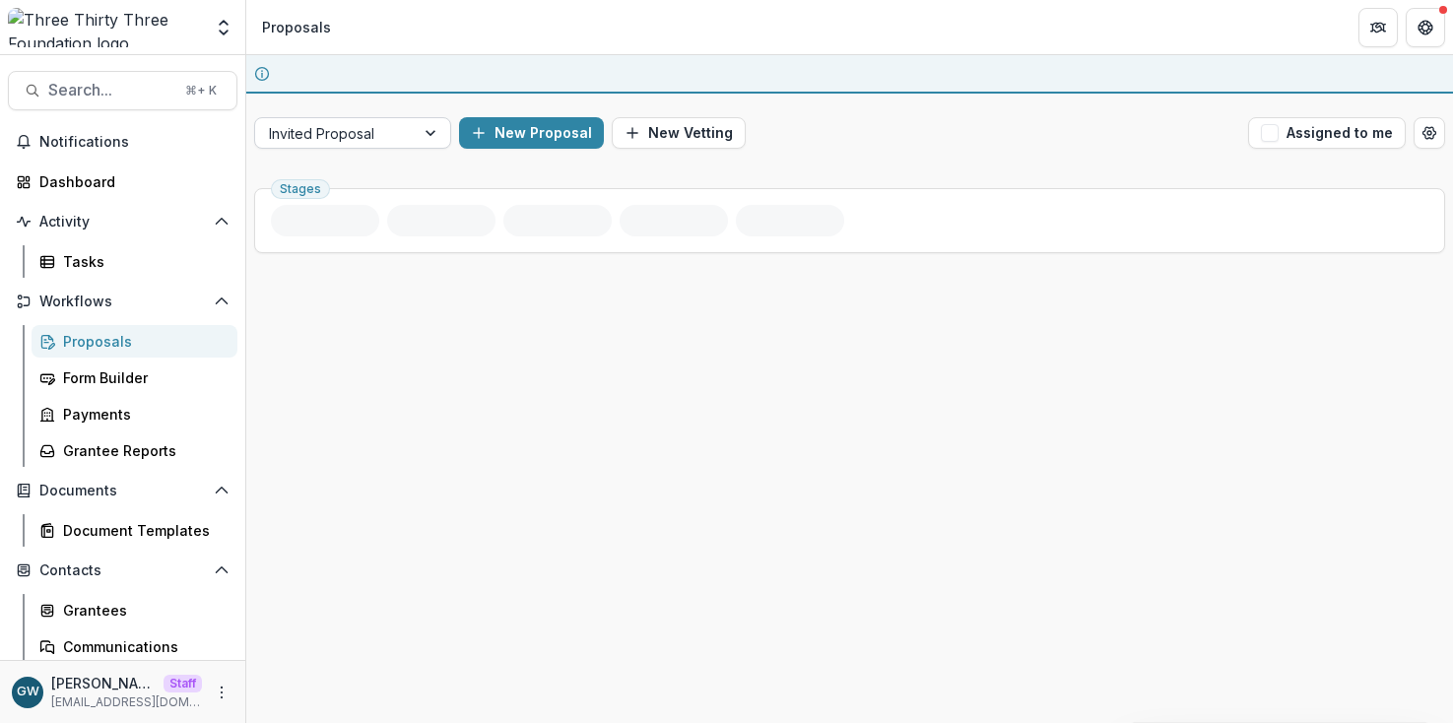
click at [439, 131] on div at bounding box center [432, 133] width 35 height 30
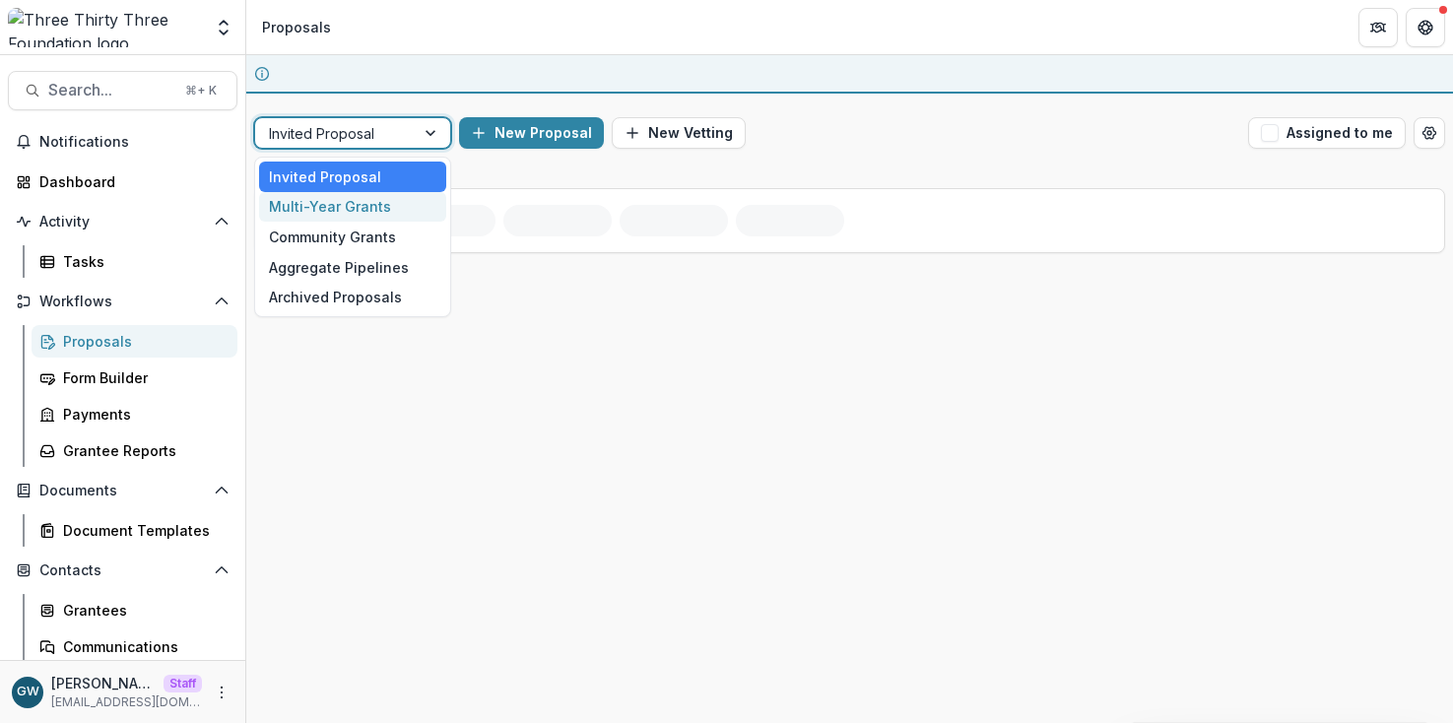
click at [380, 206] on div "Multi-Year Grants" at bounding box center [352, 207] width 187 height 31
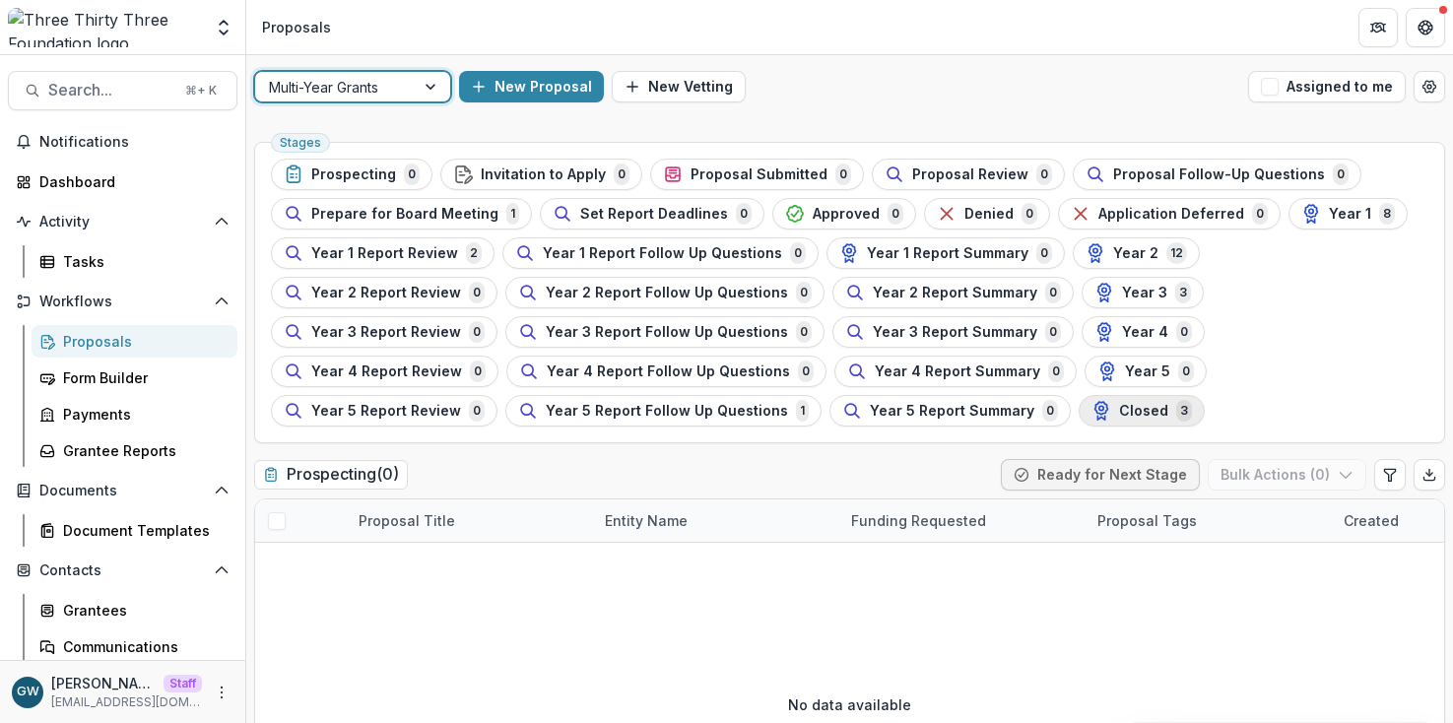
click at [1119, 409] on span "Closed" at bounding box center [1143, 411] width 49 height 17
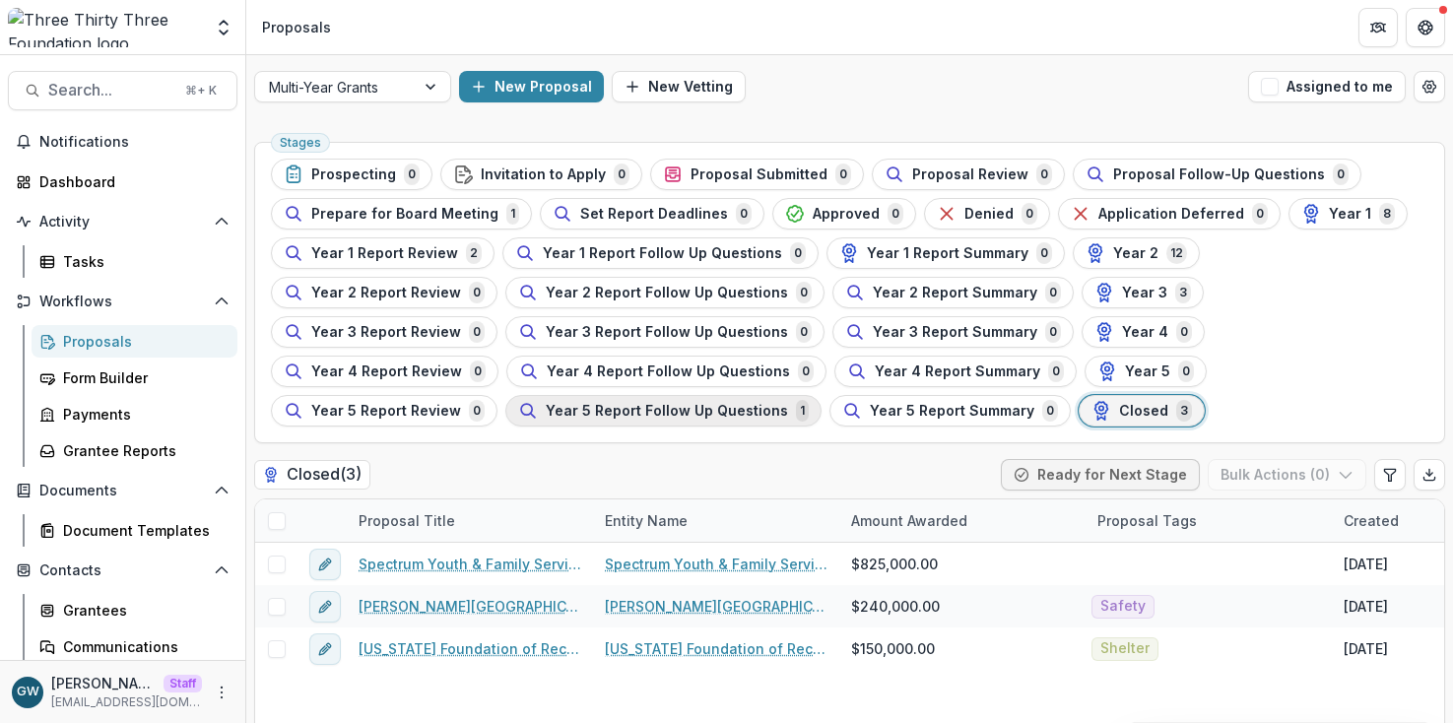
click at [566, 414] on button "Year 5 Report Follow Up Questions 1" at bounding box center [663, 411] width 316 height 32
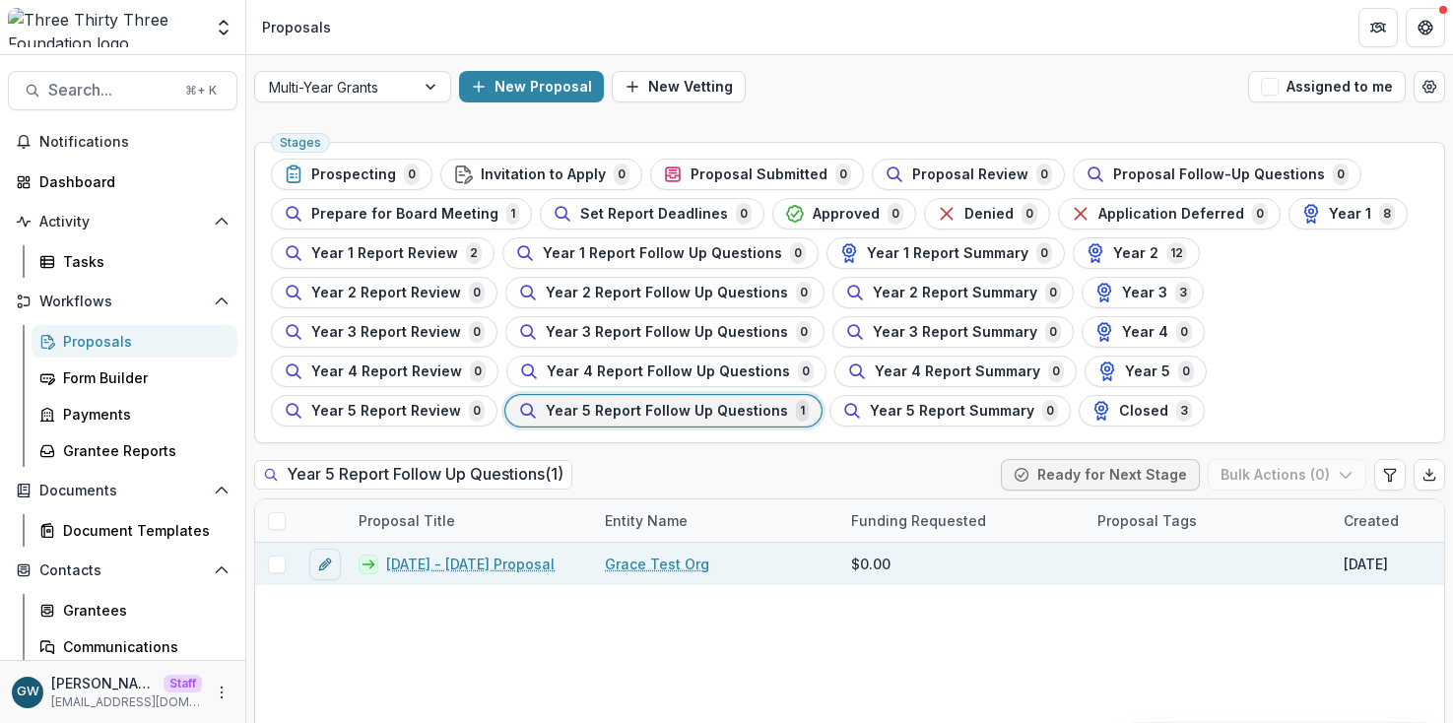
click at [499, 564] on link "2025 - 2025 Proposal" at bounding box center [470, 564] width 168 height 21
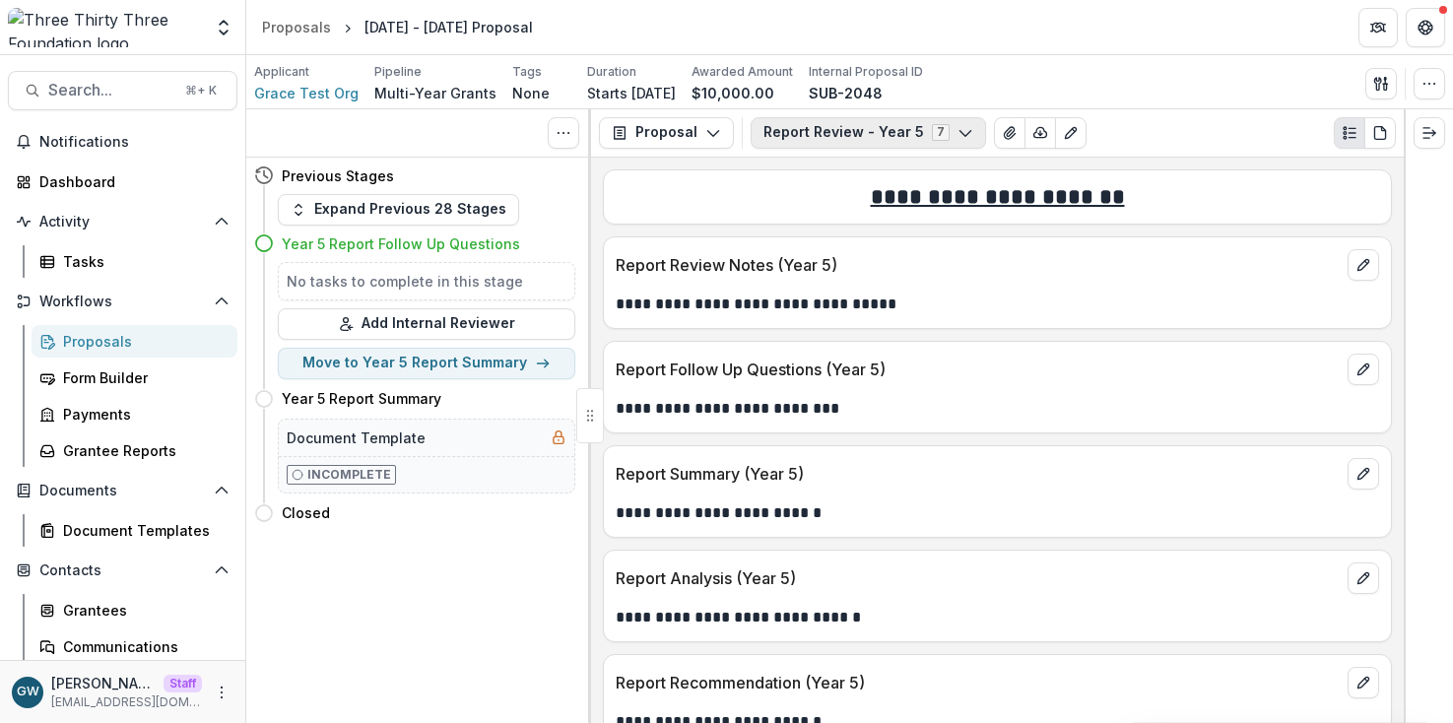
click at [860, 134] on button "Report Review - Year 5 7" at bounding box center [867, 133] width 235 height 32
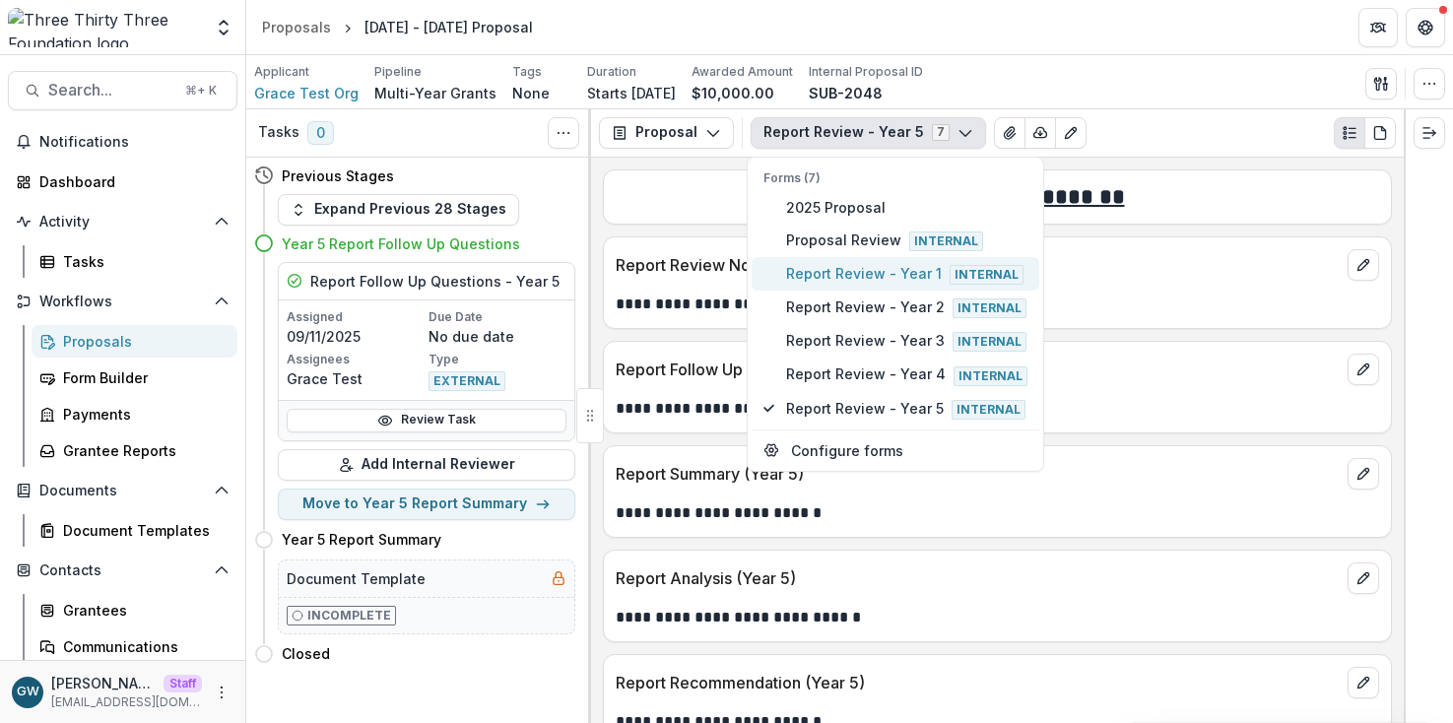
click at [841, 273] on span "Report Review - Year 1 Internal" at bounding box center [906, 274] width 241 height 22
click at [870, 296] on span "Report Review - Year 2 Internal" at bounding box center [906, 307] width 241 height 22
click at [881, 332] on span "Report Review - Year 3 Internal" at bounding box center [906, 341] width 241 height 22
click at [882, 305] on span "Report Review - Year 2 Internal" at bounding box center [906, 307] width 241 height 22
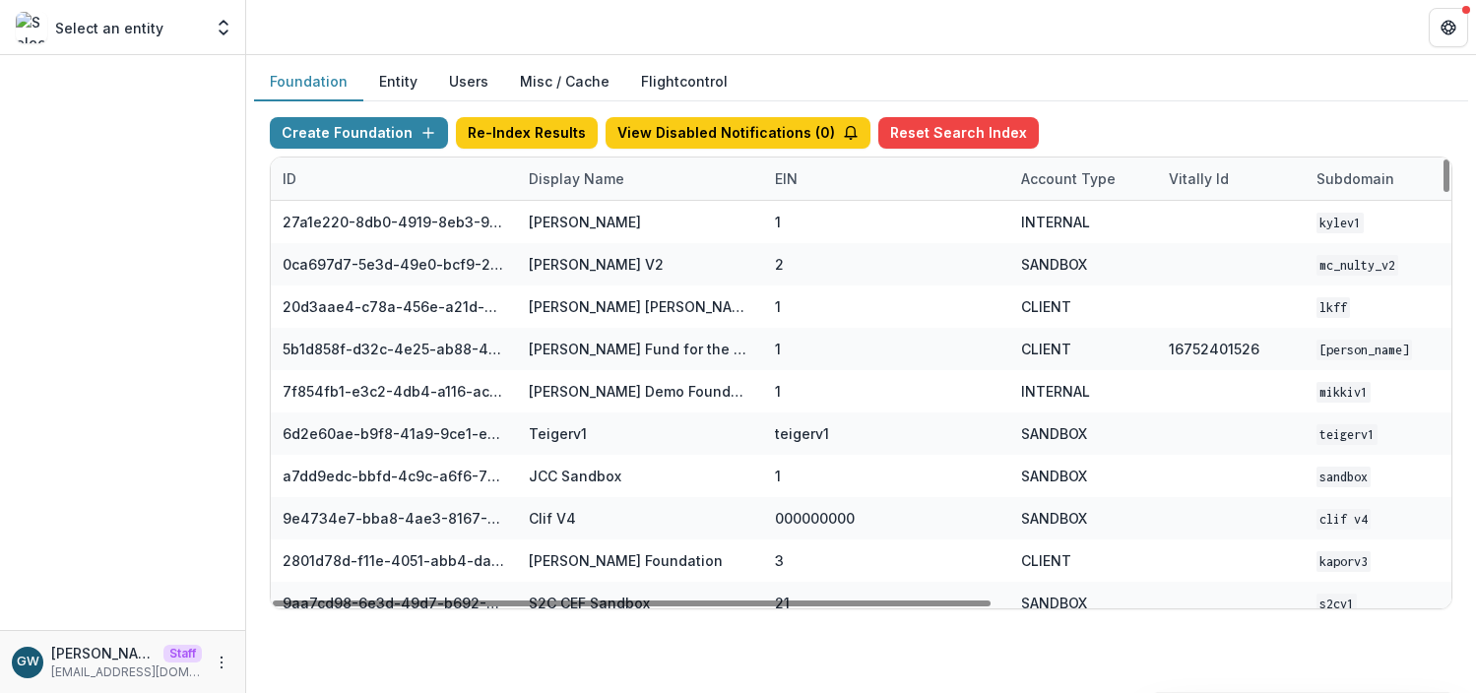
click at [572, 178] on div "Display Name" at bounding box center [576, 178] width 119 height 21
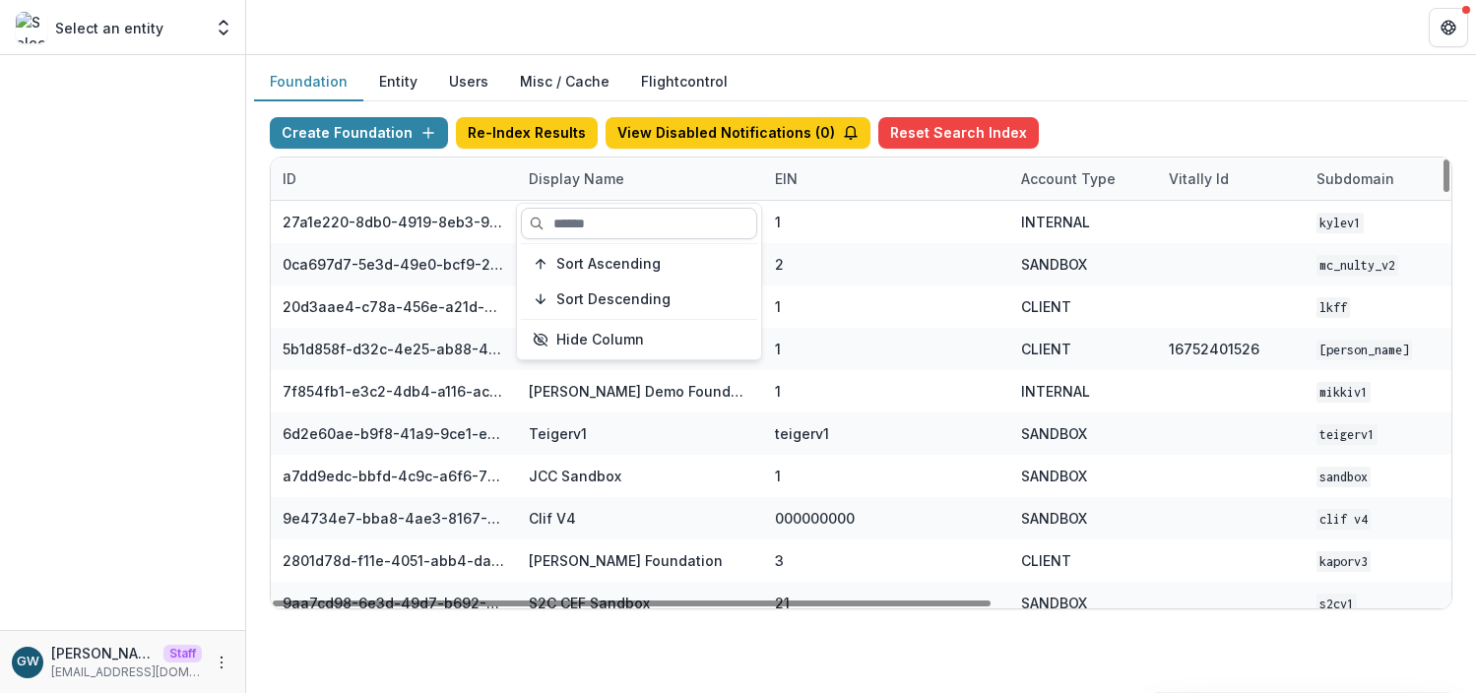
click at [575, 229] on input at bounding box center [639, 224] width 236 height 32
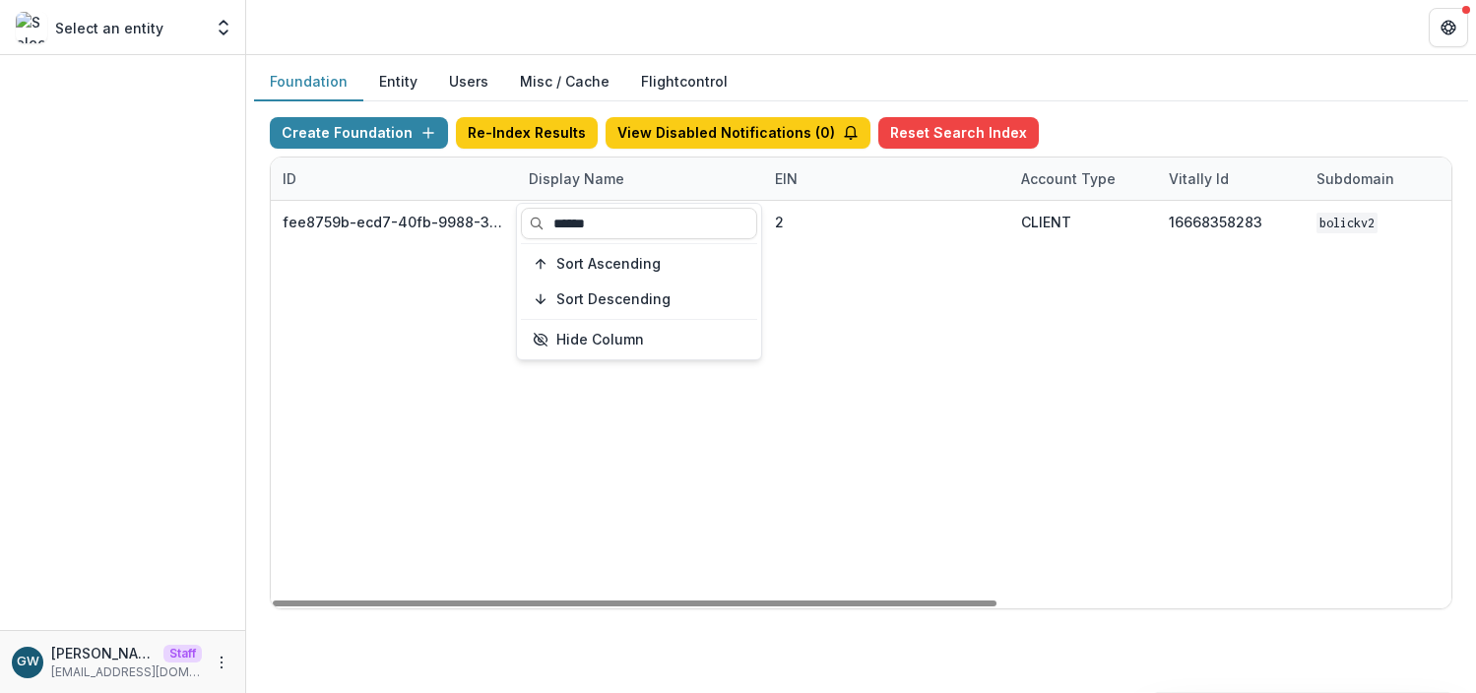
type input "******"
click at [1217, 93] on div "Foundation Entity Users Misc / Cache Flightcontrol" at bounding box center [861, 82] width 1214 height 38
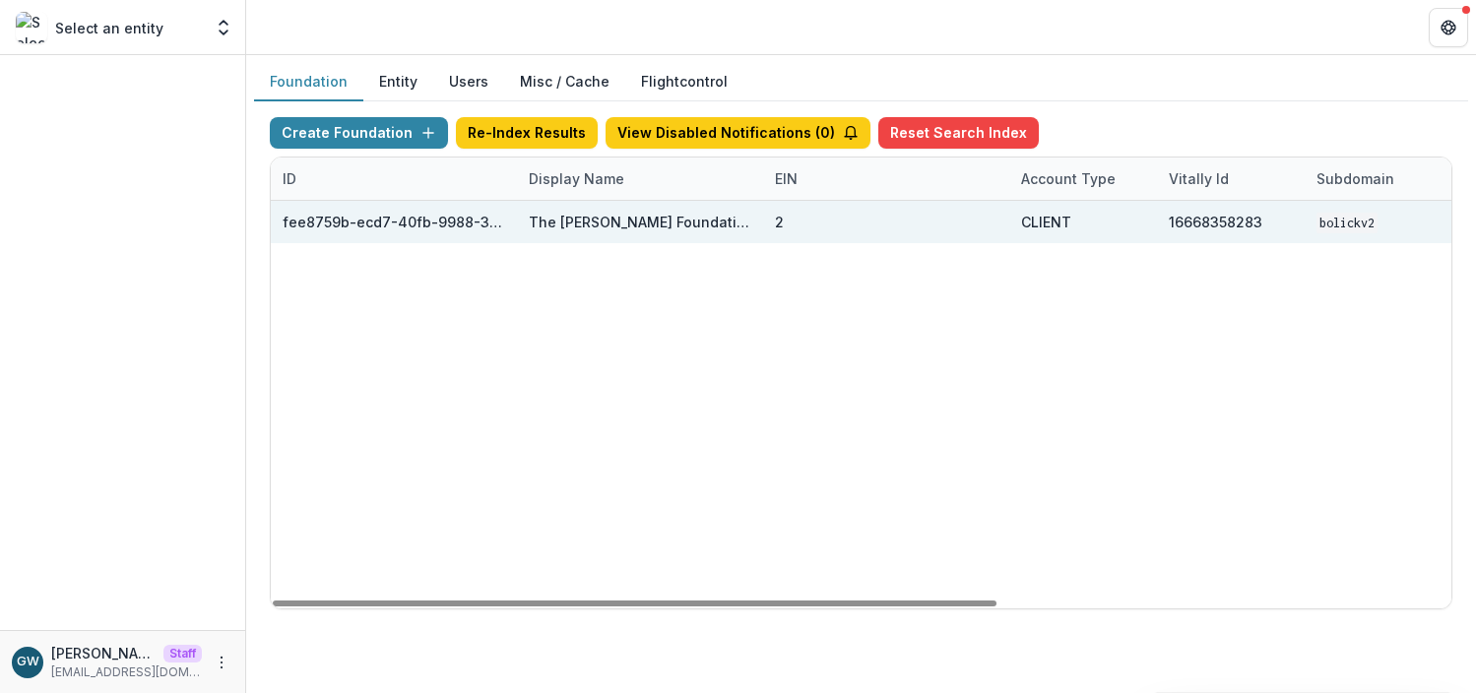
scroll to position [0, 740]
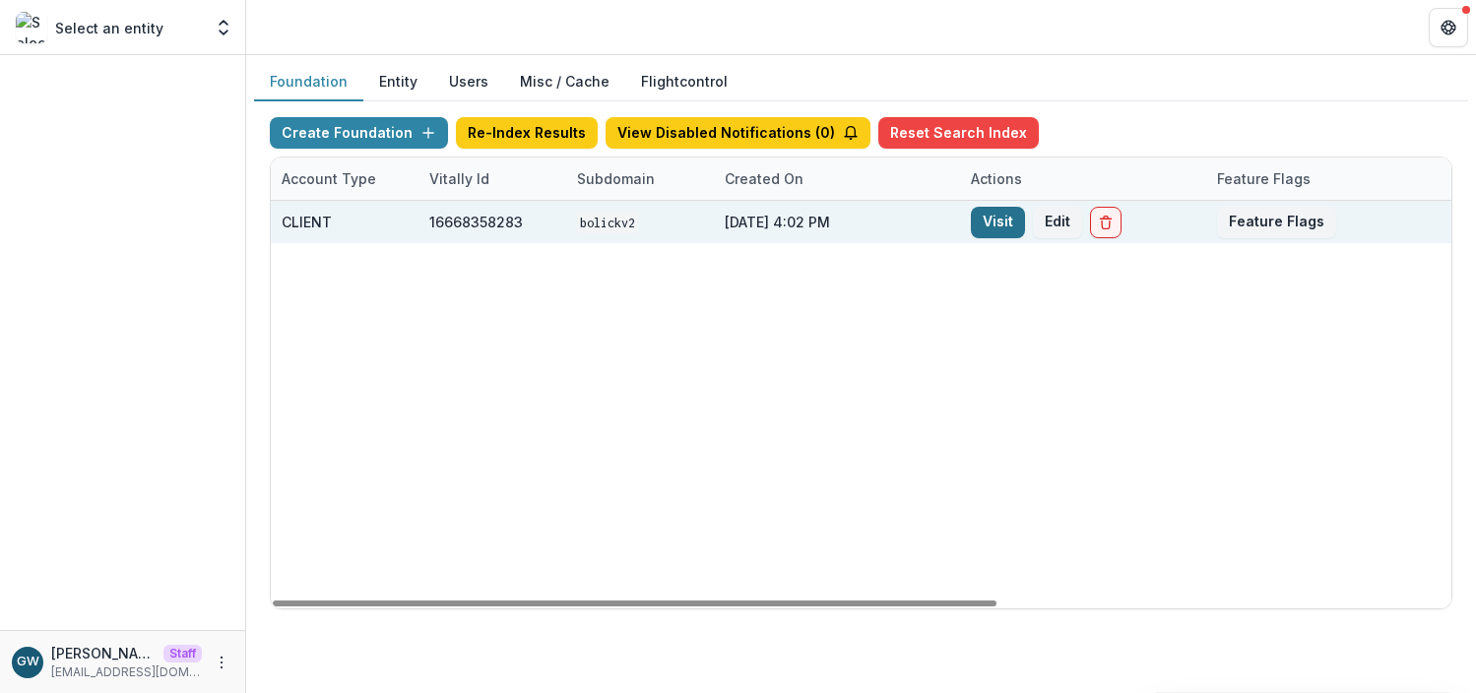
click at [1001, 224] on link "Visit" at bounding box center [998, 223] width 54 height 32
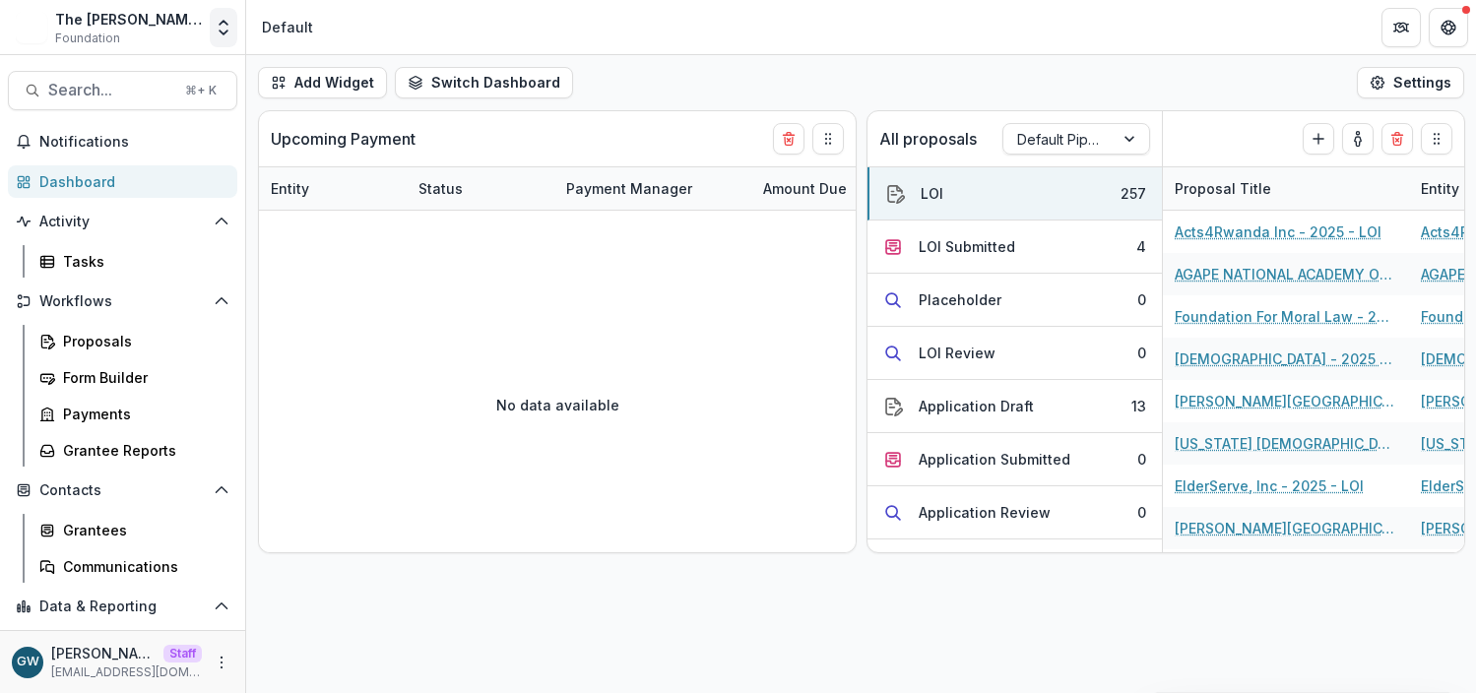
click at [228, 34] on icon "Open entity switcher" at bounding box center [224, 28] width 20 height 20
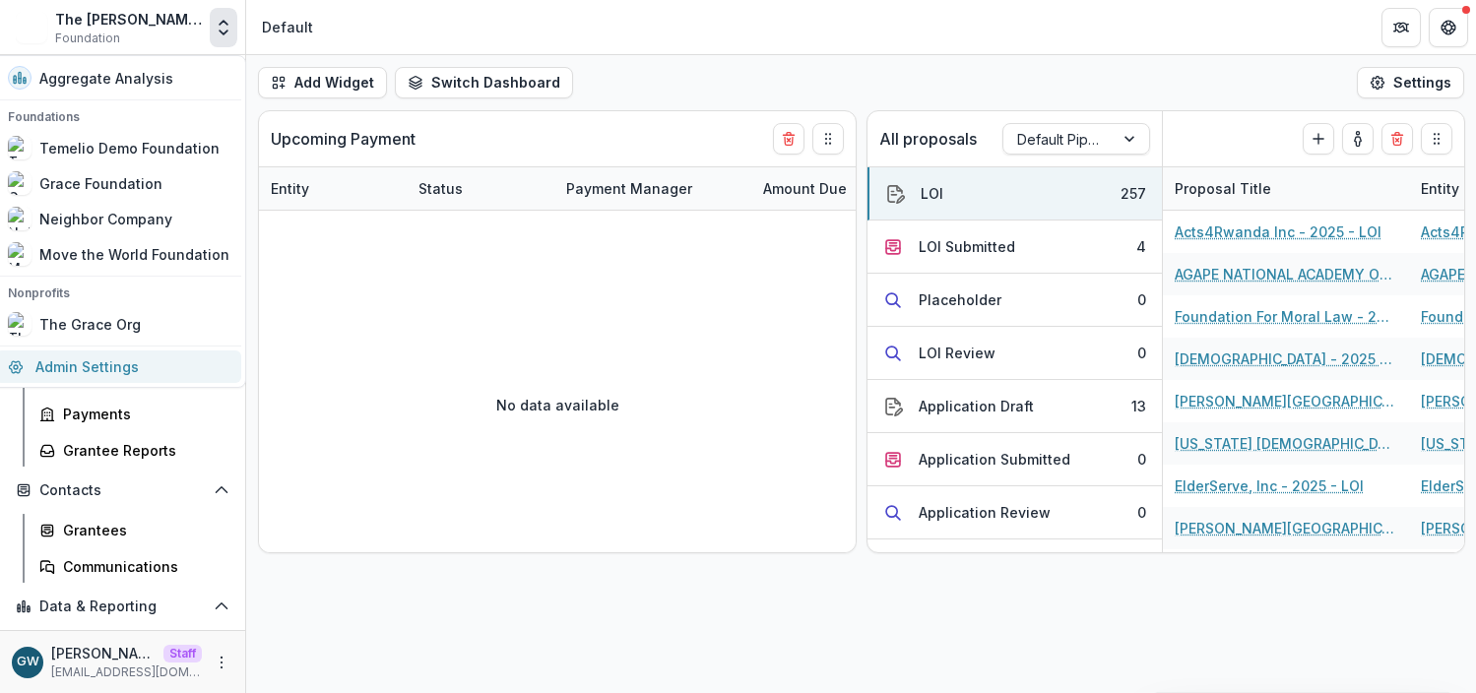
click at [104, 367] on link "Admin Settings" at bounding box center [118, 367] width 245 height 33
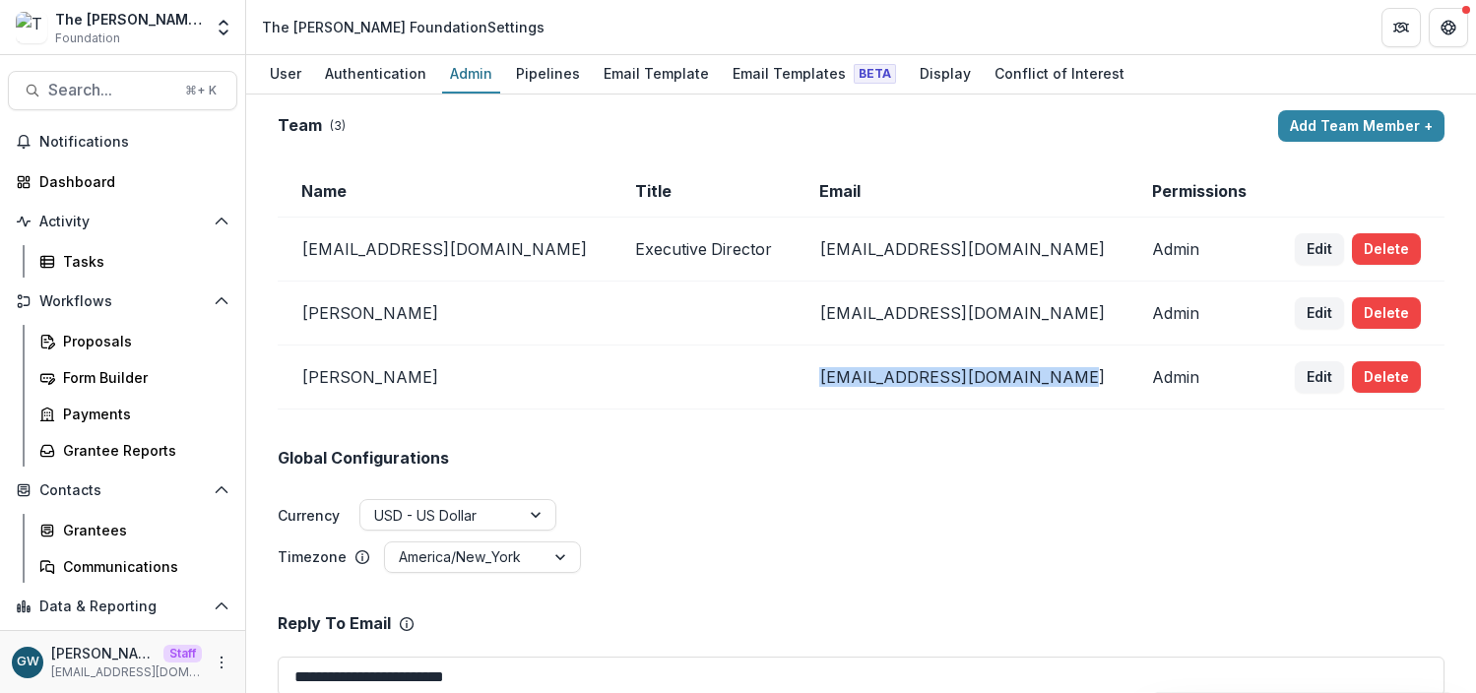
drag, startPoint x: 1024, startPoint y: 379, endPoint x: 797, endPoint y: 380, distance: 227.5
click at [797, 380] on td "[EMAIL_ADDRESS][DOMAIN_NAME]" at bounding box center [963, 378] width 334 height 64
copy td "[EMAIL_ADDRESS][DOMAIN_NAME]"
